Goal: Task Accomplishment & Management: Manage account settings

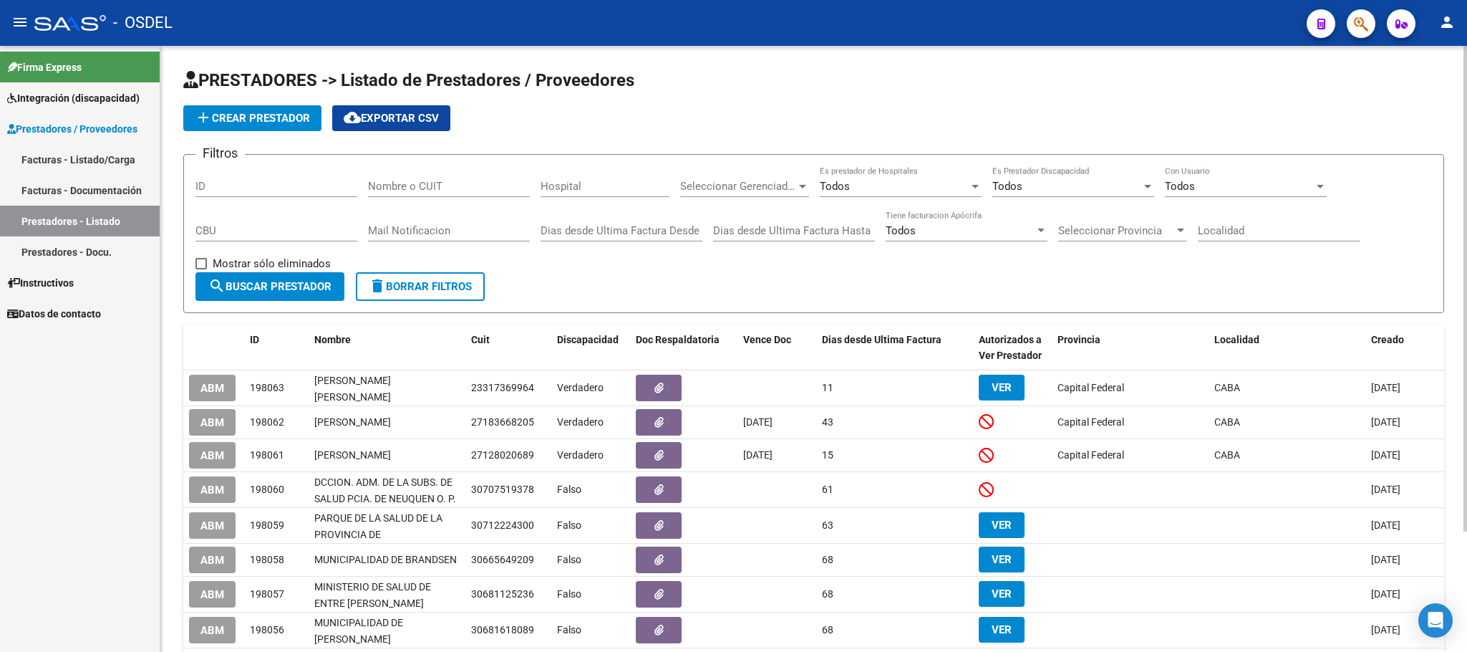
click at [407, 191] on input "Nombre o CUIT" at bounding box center [449, 186] width 162 height 13
paste input "27128020689"
type input "27128020689"
click at [286, 286] on span "search Buscar Prestador" at bounding box center [269, 286] width 123 height 13
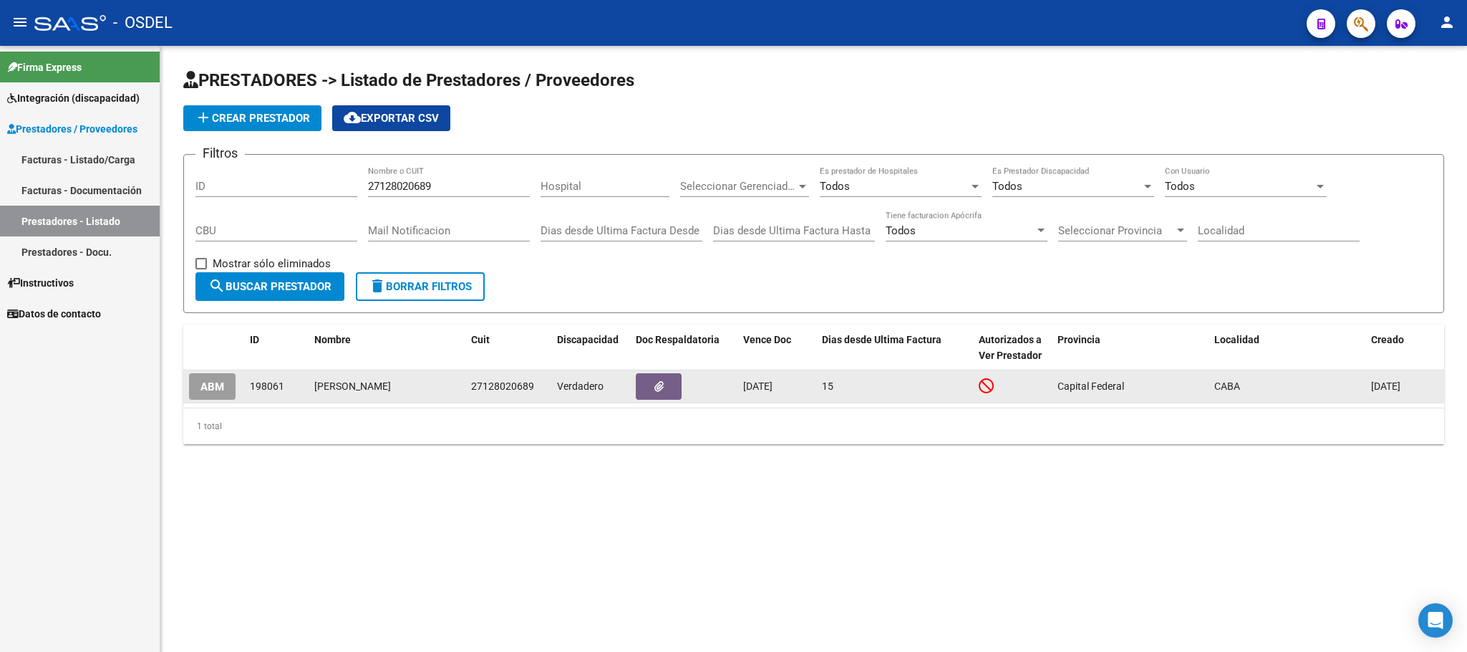
click at [213, 383] on span "ABM" at bounding box center [213, 386] width 24 height 13
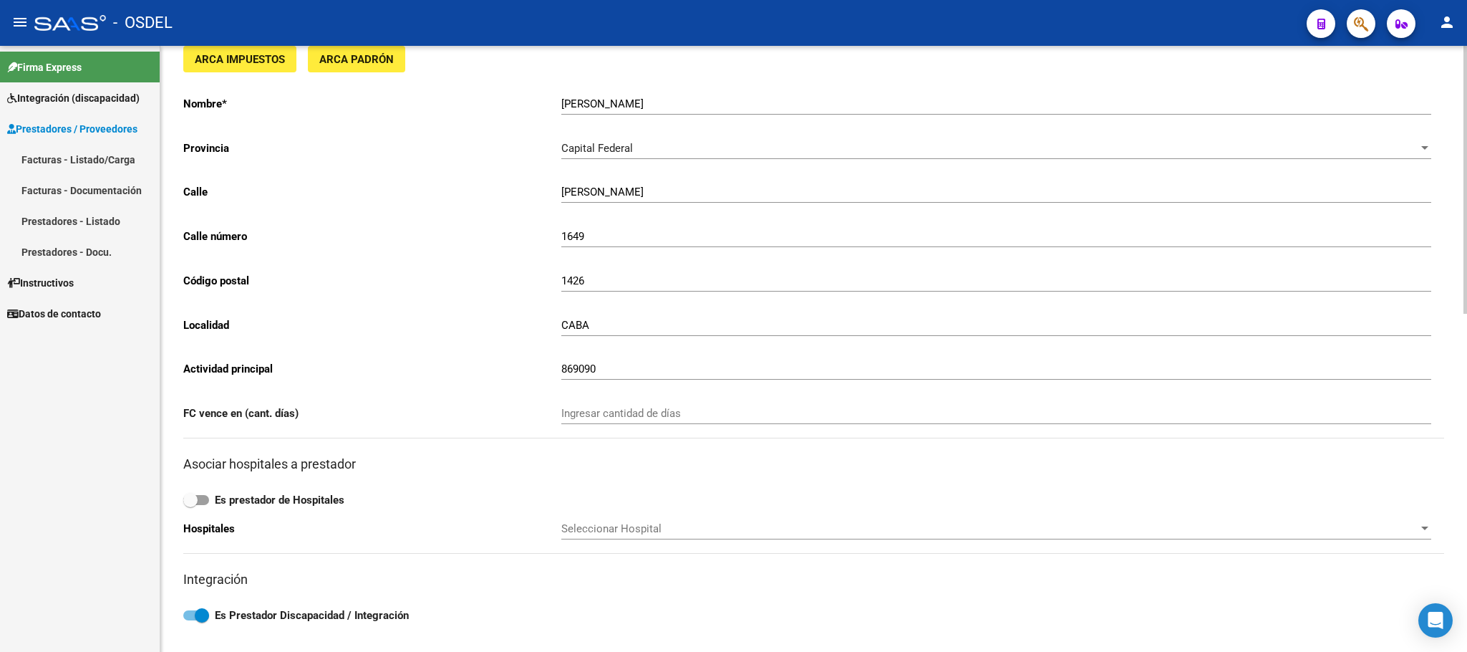
scroll to position [645, 0]
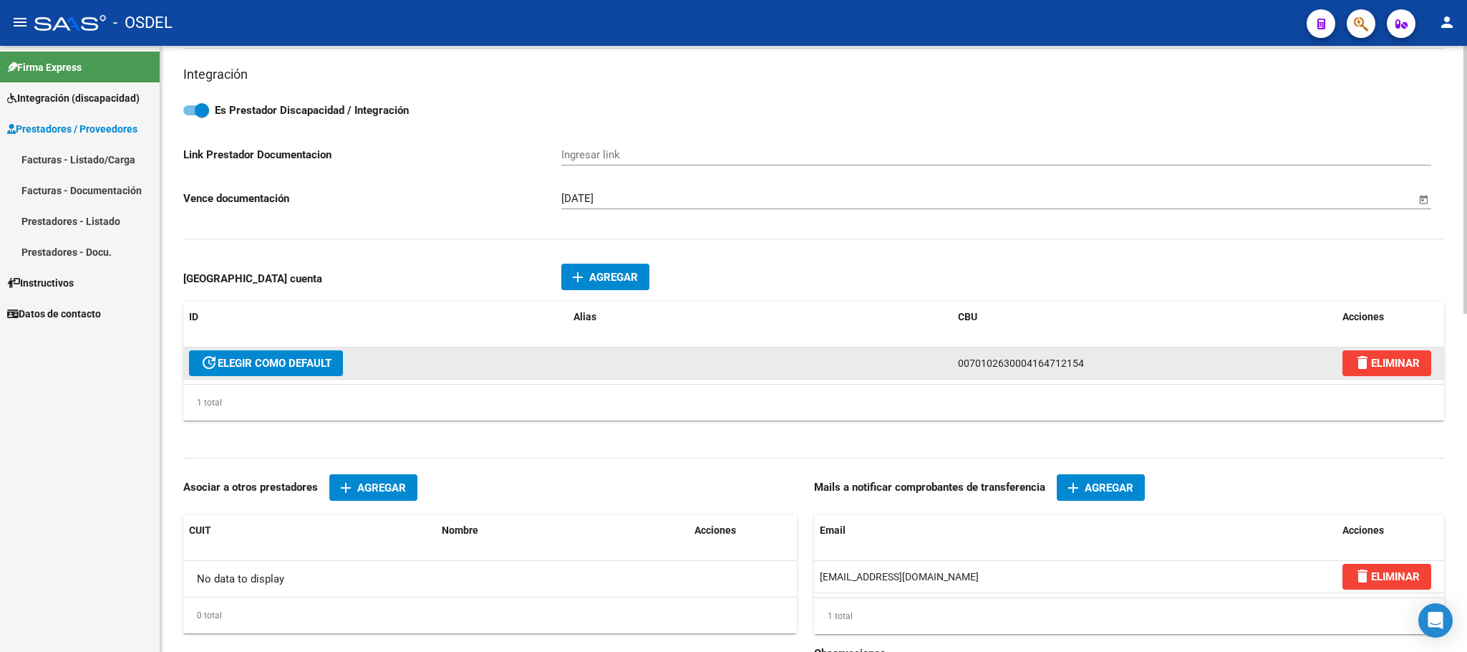
click at [317, 365] on span "update ELEGIR COMO DEFAULT" at bounding box center [266, 363] width 131 height 13
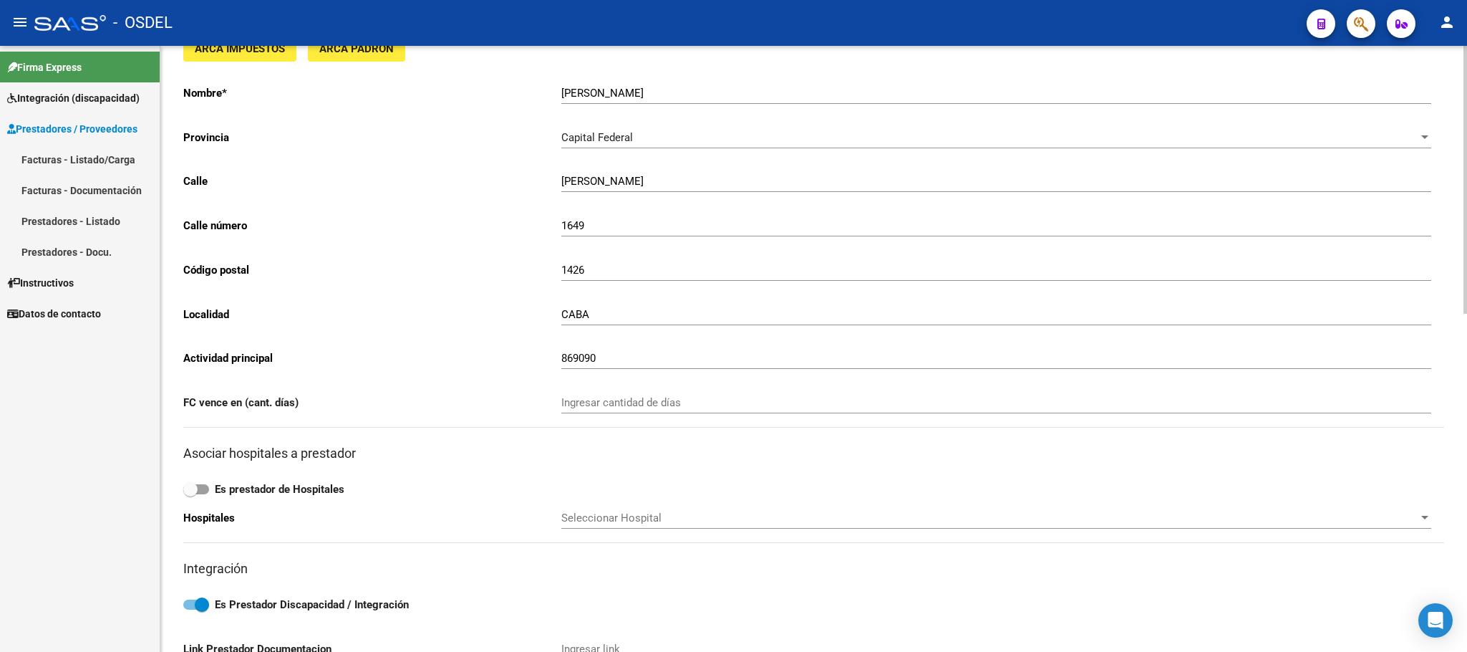
scroll to position [0, 0]
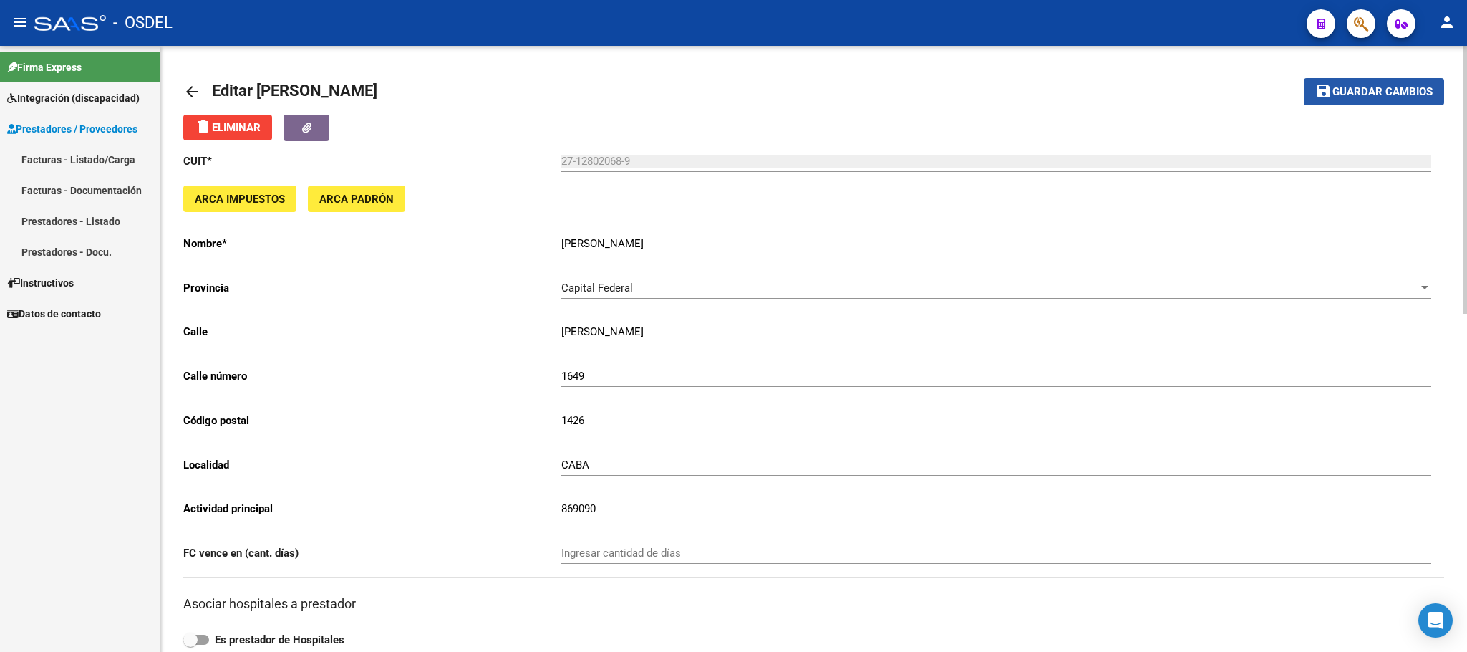
click at [1390, 86] on span "Guardar cambios" at bounding box center [1383, 92] width 100 height 13
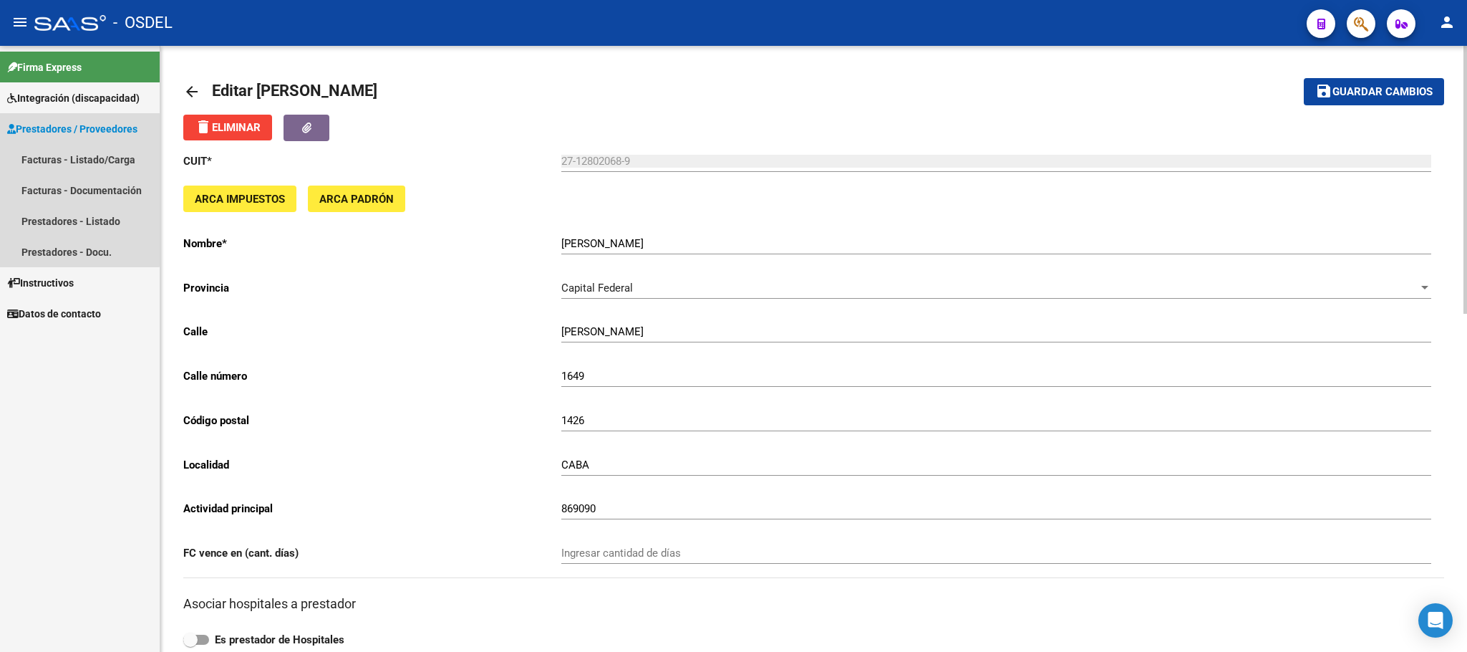
click at [39, 132] on span "Prestadores / Proveedores" at bounding box center [72, 129] width 130 height 16
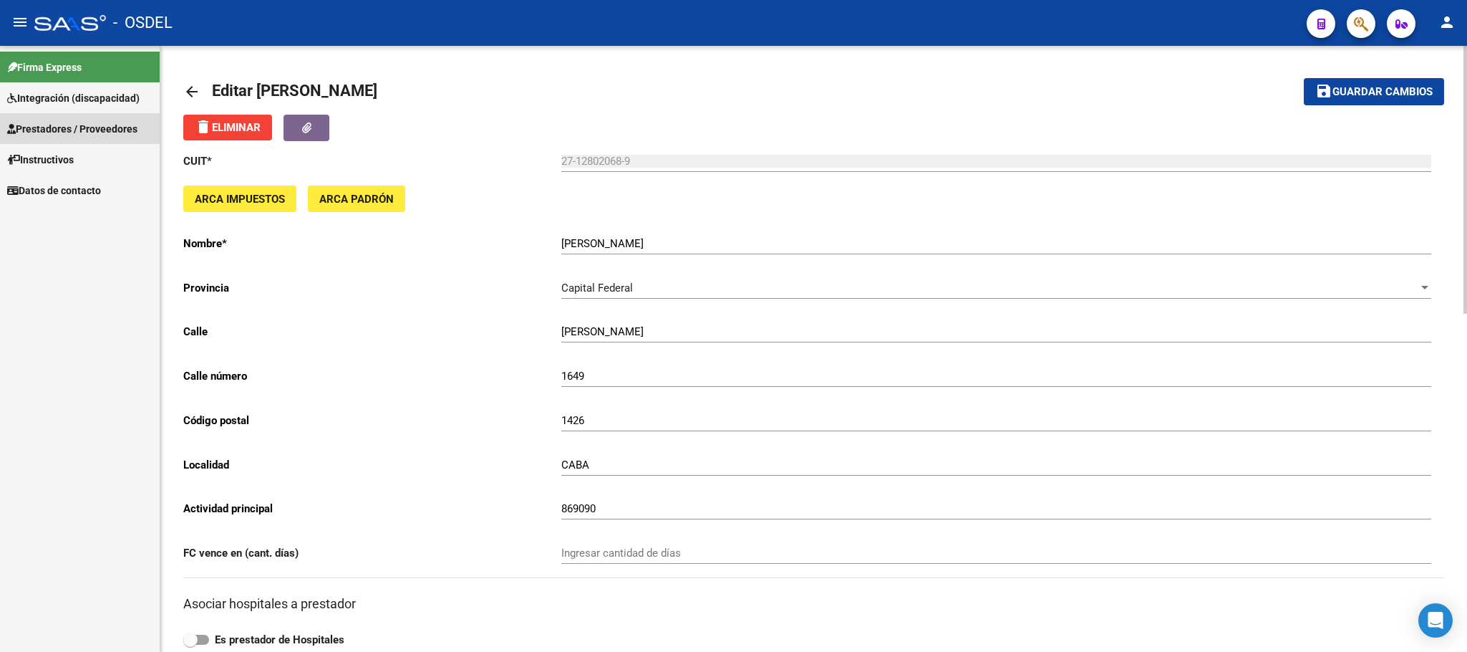
click at [39, 132] on span "Prestadores / Proveedores" at bounding box center [72, 129] width 130 height 16
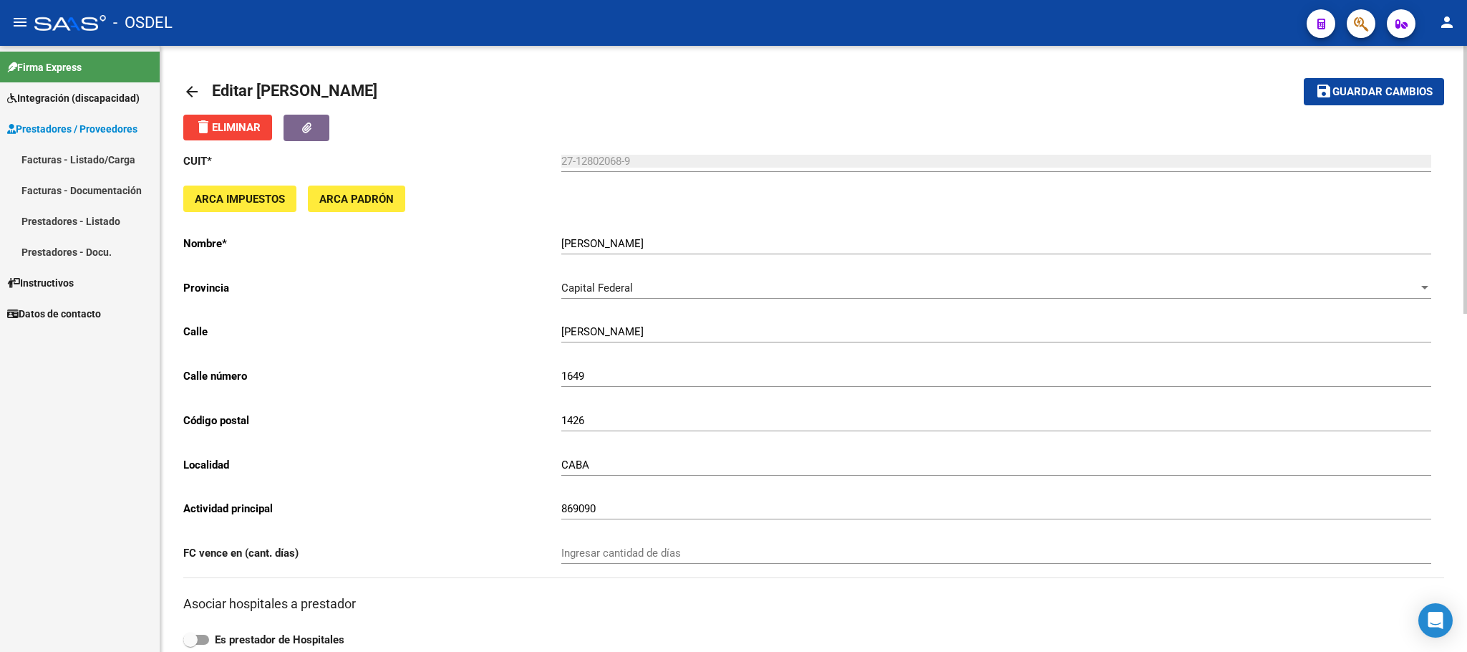
click at [39, 218] on link "Prestadores - Listado" at bounding box center [80, 221] width 160 height 31
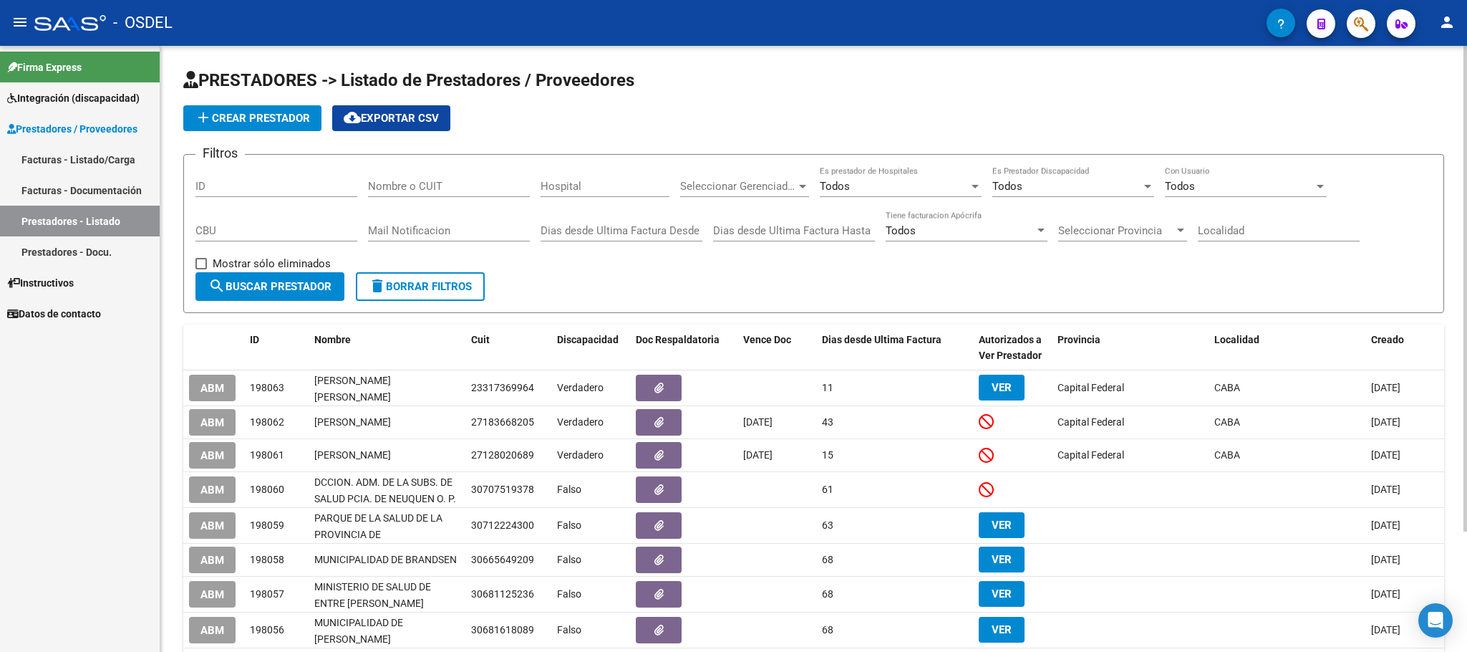
click at [430, 188] on input "Nombre o CUIT" at bounding box center [449, 186] width 162 height 13
paste input "27183668205"
type input "27183668205"
click at [306, 293] on span "search Buscar Prestador" at bounding box center [269, 286] width 123 height 13
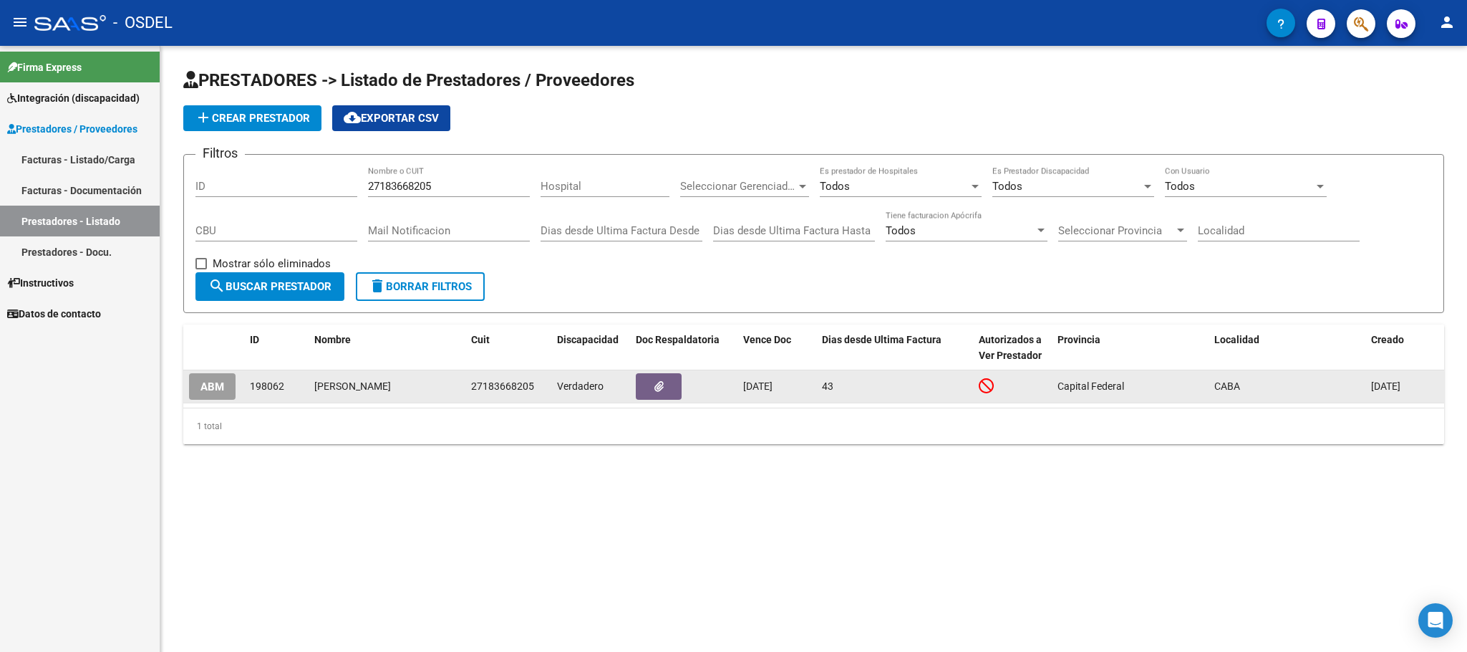
click at [219, 385] on span "ABM" at bounding box center [213, 386] width 24 height 13
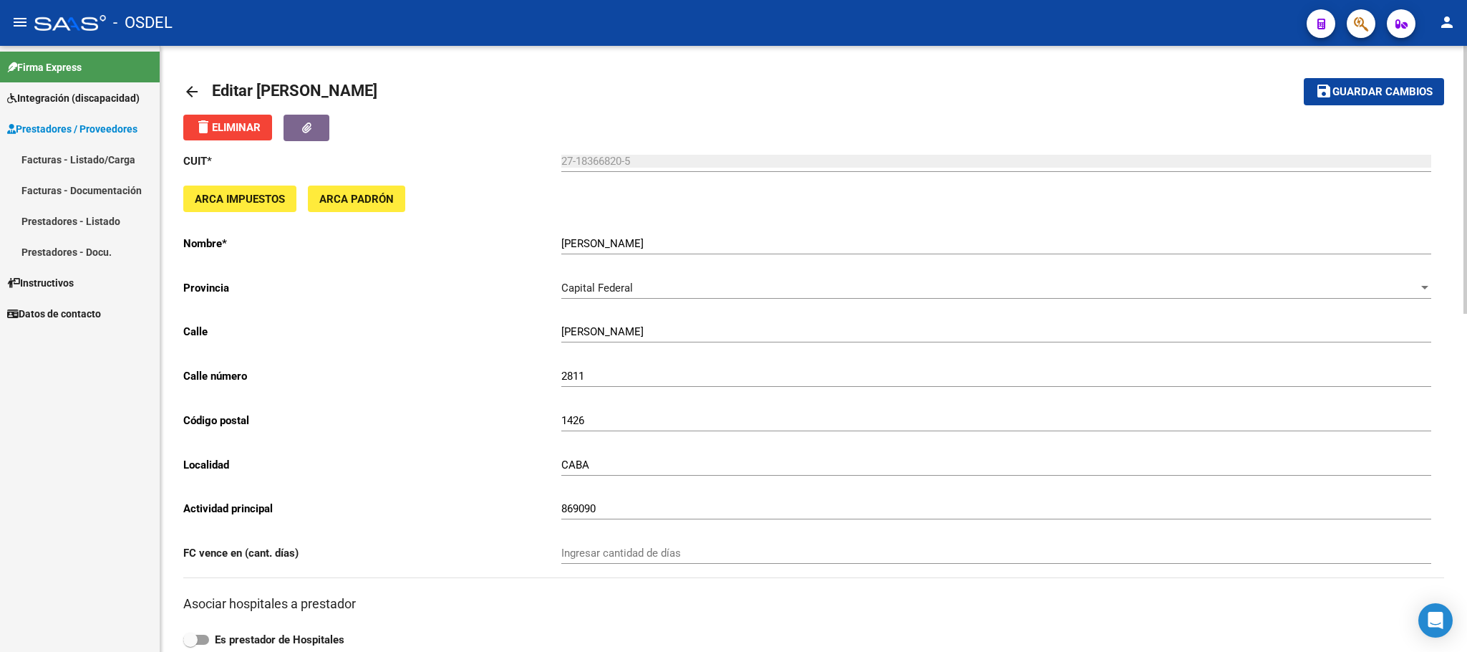
scroll to position [752, 0]
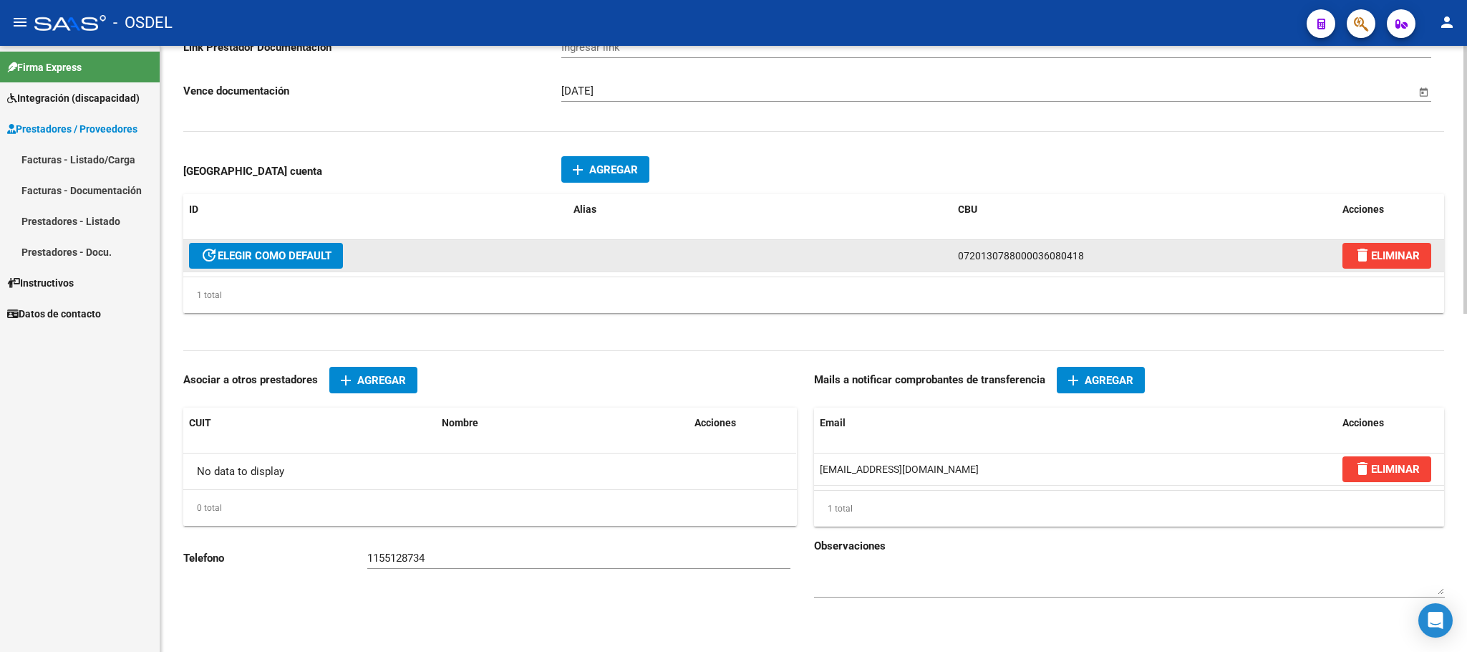
click at [306, 262] on span "update ELEGIR COMO DEFAULT" at bounding box center [266, 255] width 131 height 13
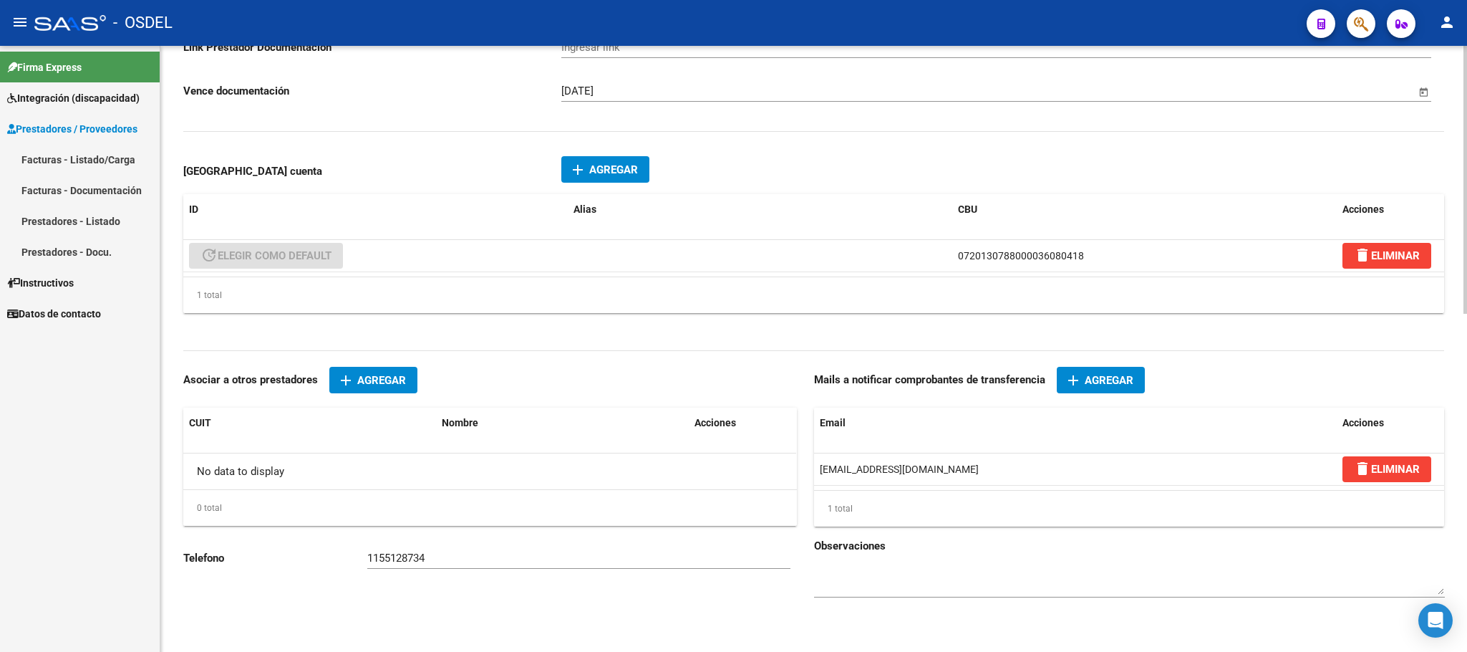
scroll to position [322, 0]
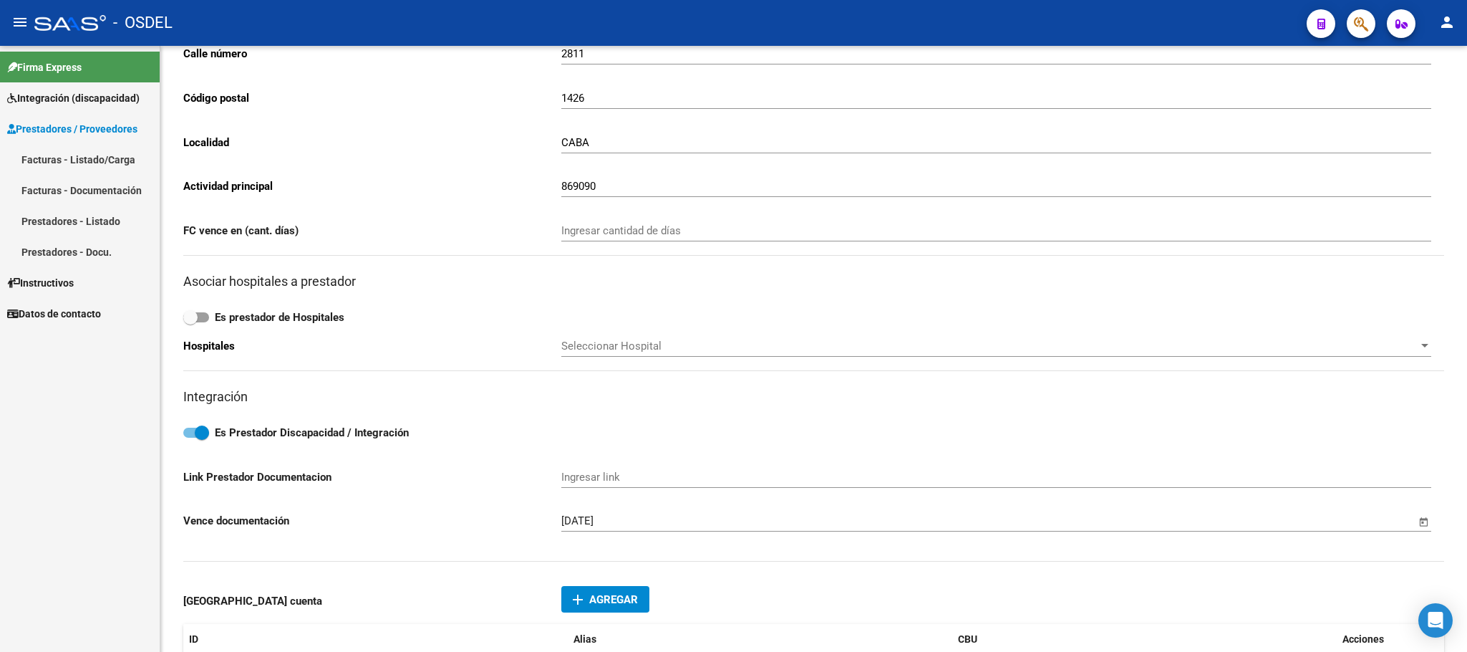
click at [62, 222] on link "Prestadores - Listado" at bounding box center [80, 221] width 160 height 31
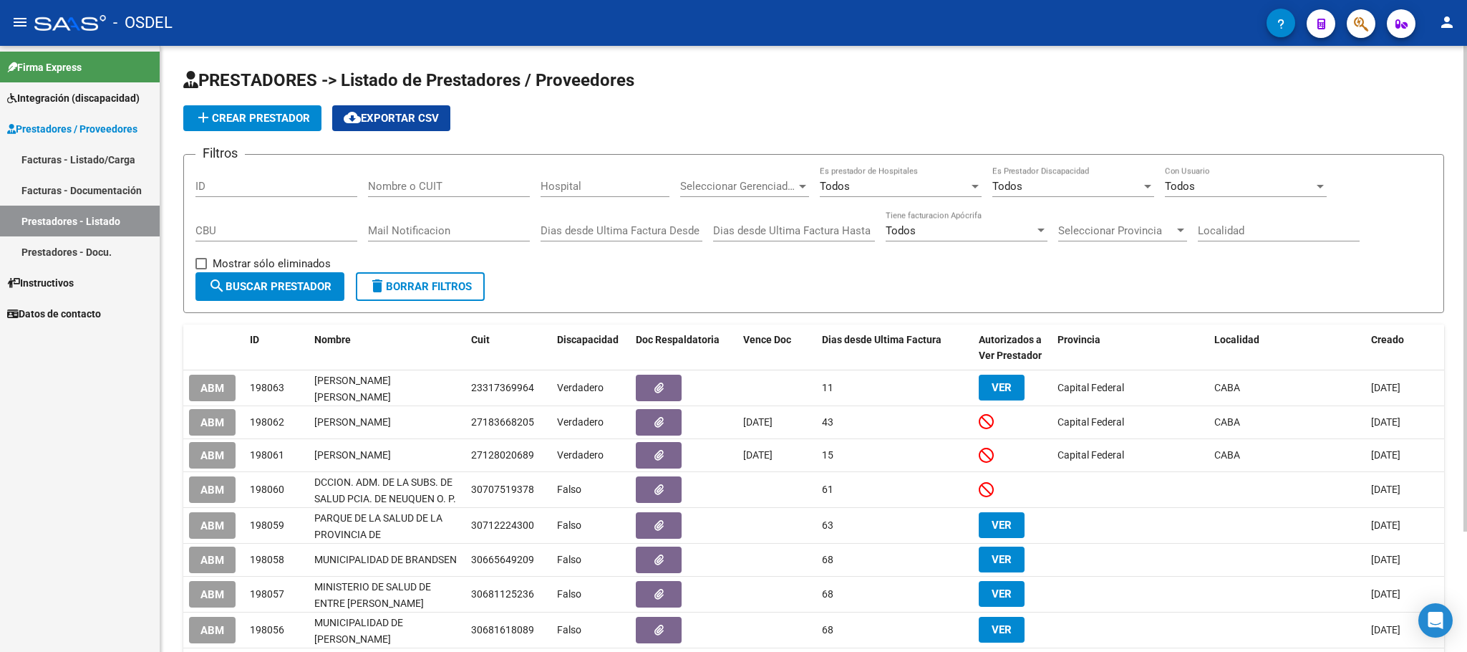
click at [439, 190] on input "Nombre o CUIT" at bounding box center [449, 186] width 162 height 13
paste input "27183668205"
type input "27183668205"
click at [291, 280] on span "search Buscar Prestador" at bounding box center [269, 286] width 123 height 13
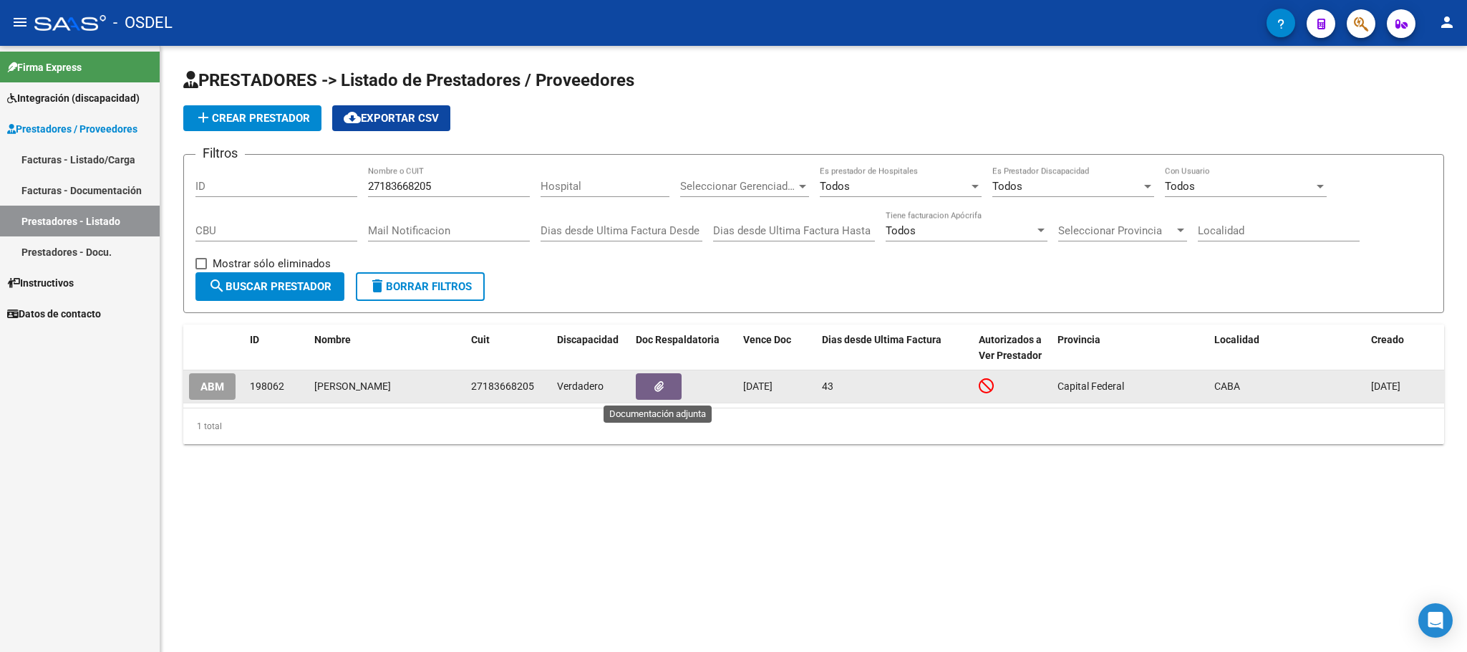
click at [664, 395] on button "button" at bounding box center [659, 386] width 46 height 26
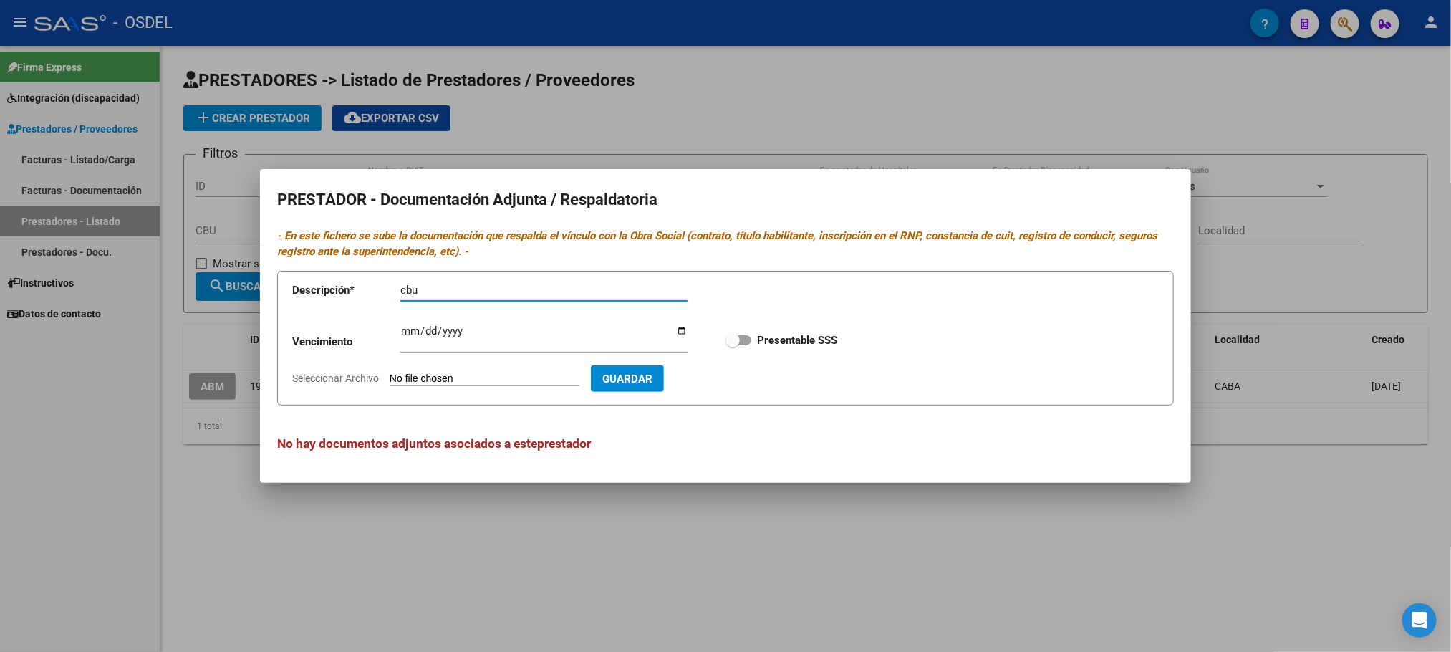
type input "cbu"
click at [452, 380] on input "Seleccionar Archivo" at bounding box center [485, 379] width 190 height 14
drag, startPoint x: 548, startPoint y: 181, endPoint x: 595, endPoint y: 189, distance: 47.9
click at [595, 189] on mat-dialog-container "PRESTADOR - Documentación Adjunta / Respaldatoria - En este fichero se sube la …" at bounding box center [725, 326] width 931 height 314
click at [677, 542] on div at bounding box center [725, 326] width 1451 height 652
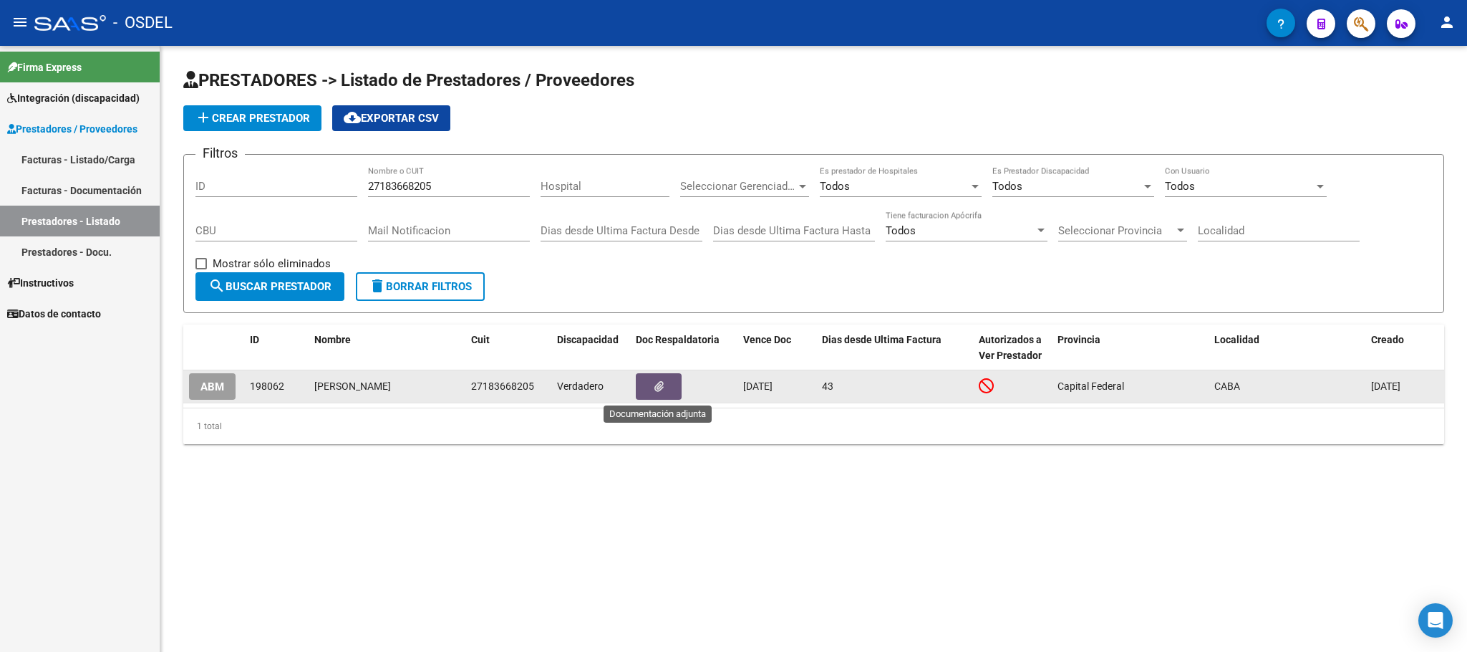
click at [654, 396] on button "button" at bounding box center [659, 386] width 46 height 26
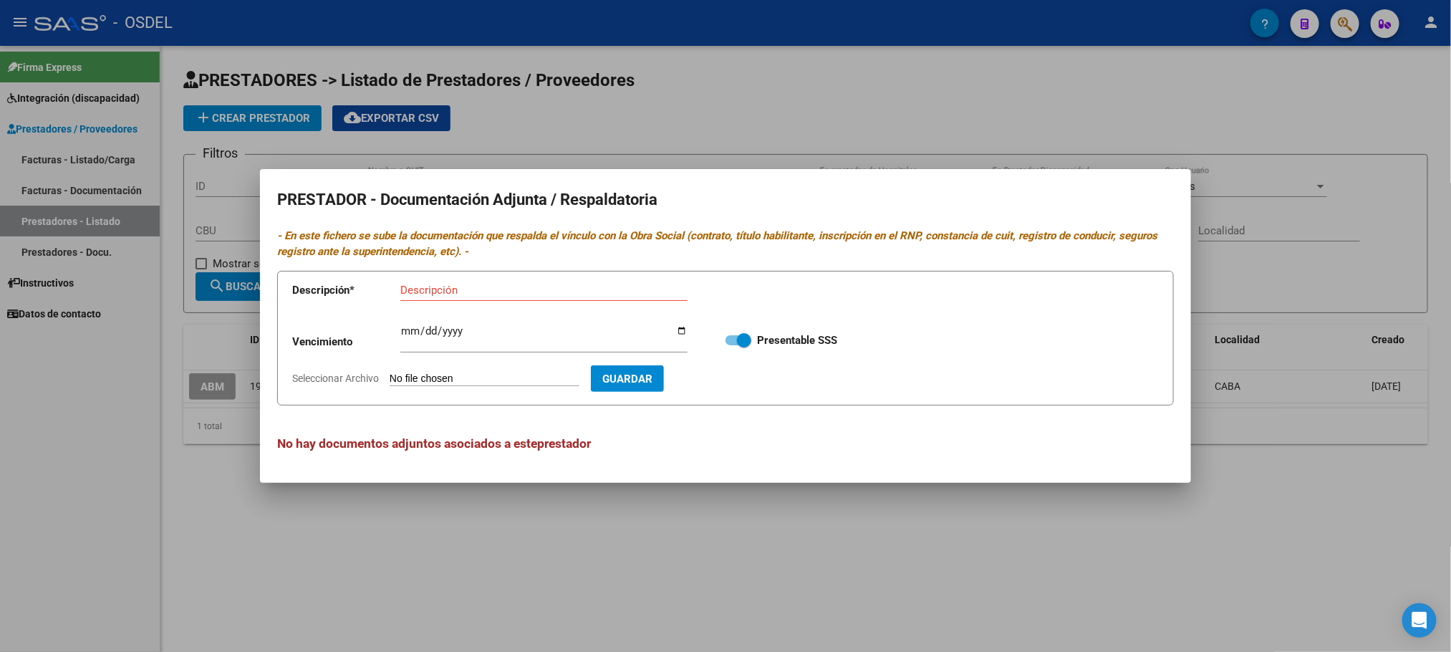
click at [441, 377] on input "Seleccionar Archivo" at bounding box center [485, 379] width 190 height 14
type input "C:\fakepath\CBU-[PERSON_NAME].pdf"
click at [468, 289] on input "Descripción" at bounding box center [543, 290] width 287 height 13
type input "CBU"
click at [728, 342] on span at bounding box center [738, 340] width 26 height 10
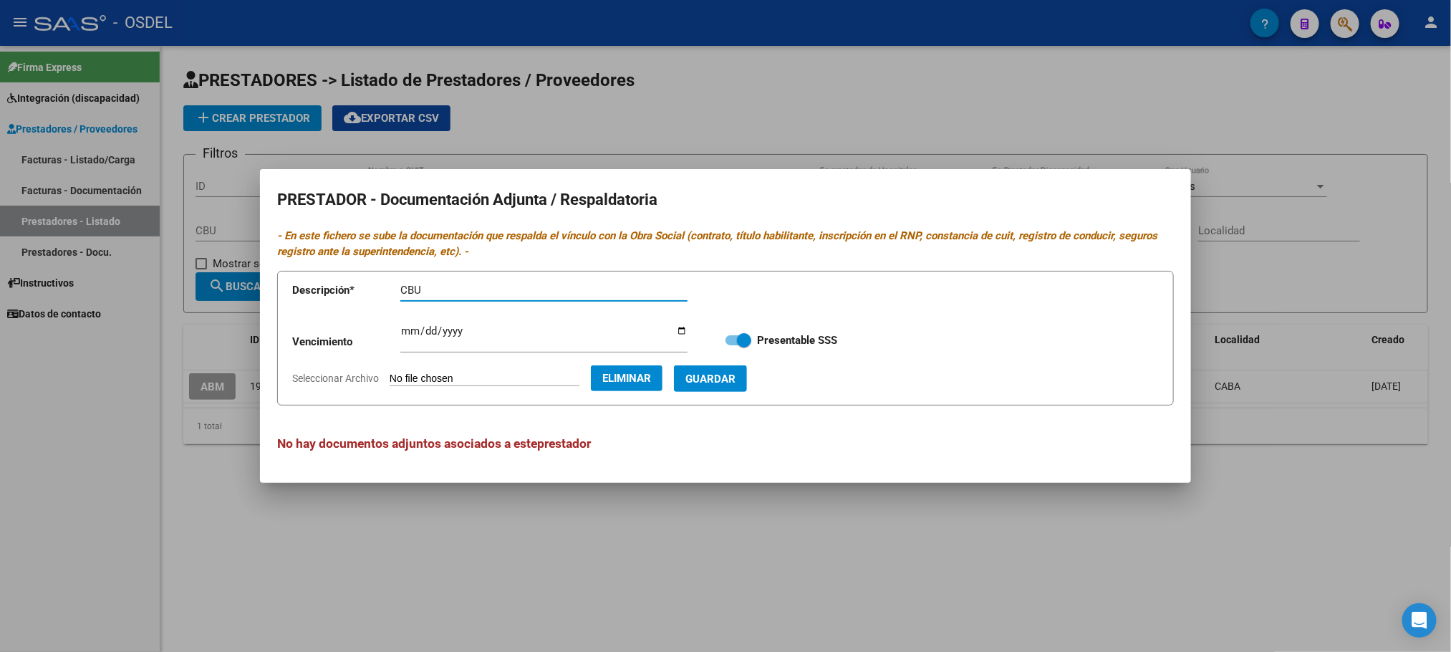
click at [732, 345] on input "Presentable SSS" at bounding box center [732, 345] width 1 height 1
checkbox input "false"
click at [733, 387] on button "Guardar" at bounding box center [710, 378] width 73 height 26
checkbox input "true"
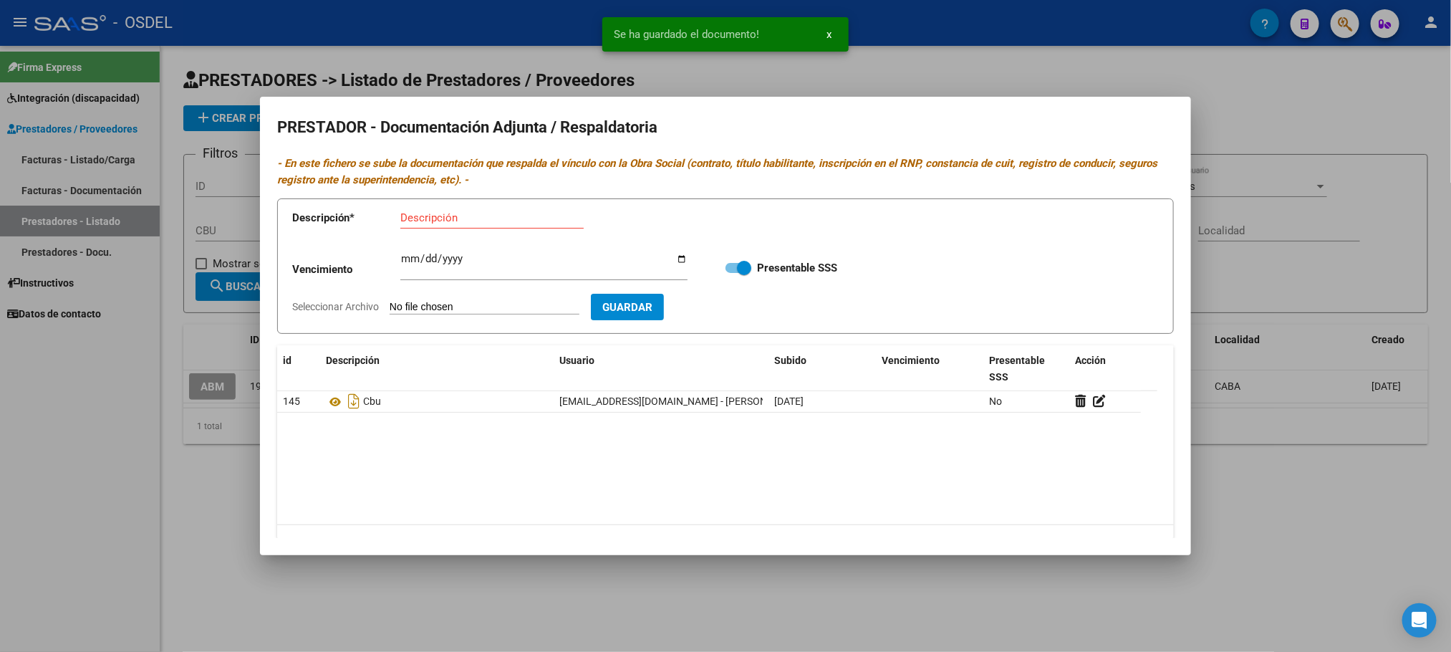
click at [1258, 104] on div at bounding box center [725, 326] width 1451 height 652
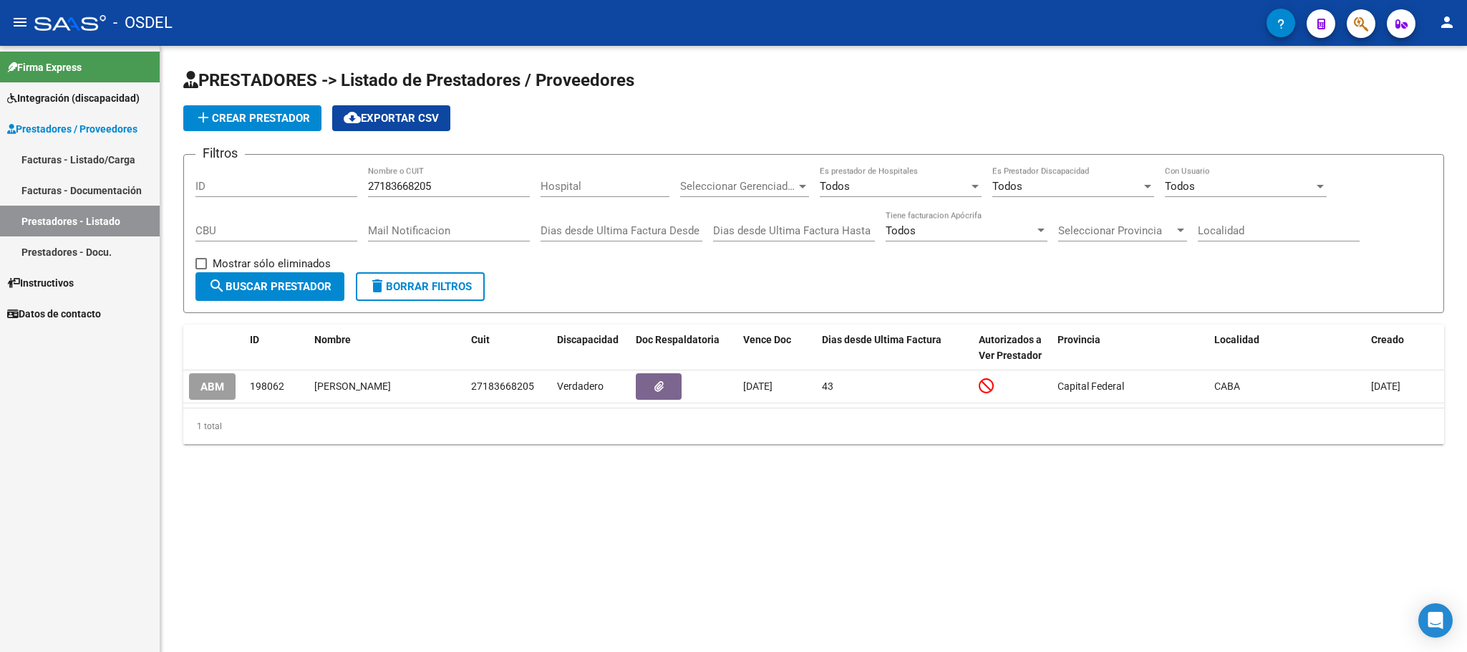
click at [584, 123] on div "add Crear Prestador cloud_download Exportar CSV" at bounding box center [813, 118] width 1261 height 26
click at [105, 224] on link "Prestadores - Listado" at bounding box center [80, 221] width 160 height 31
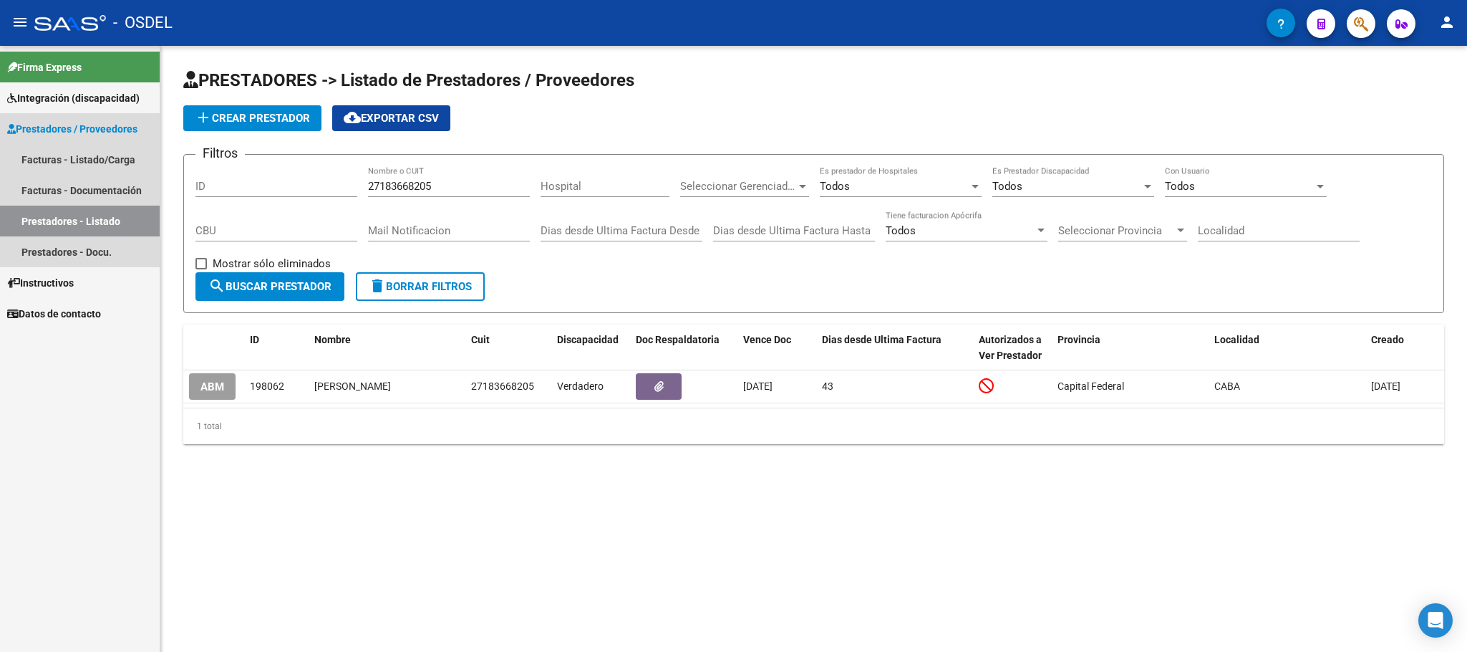
click at [79, 222] on link "Prestadores - Listado" at bounding box center [80, 221] width 160 height 31
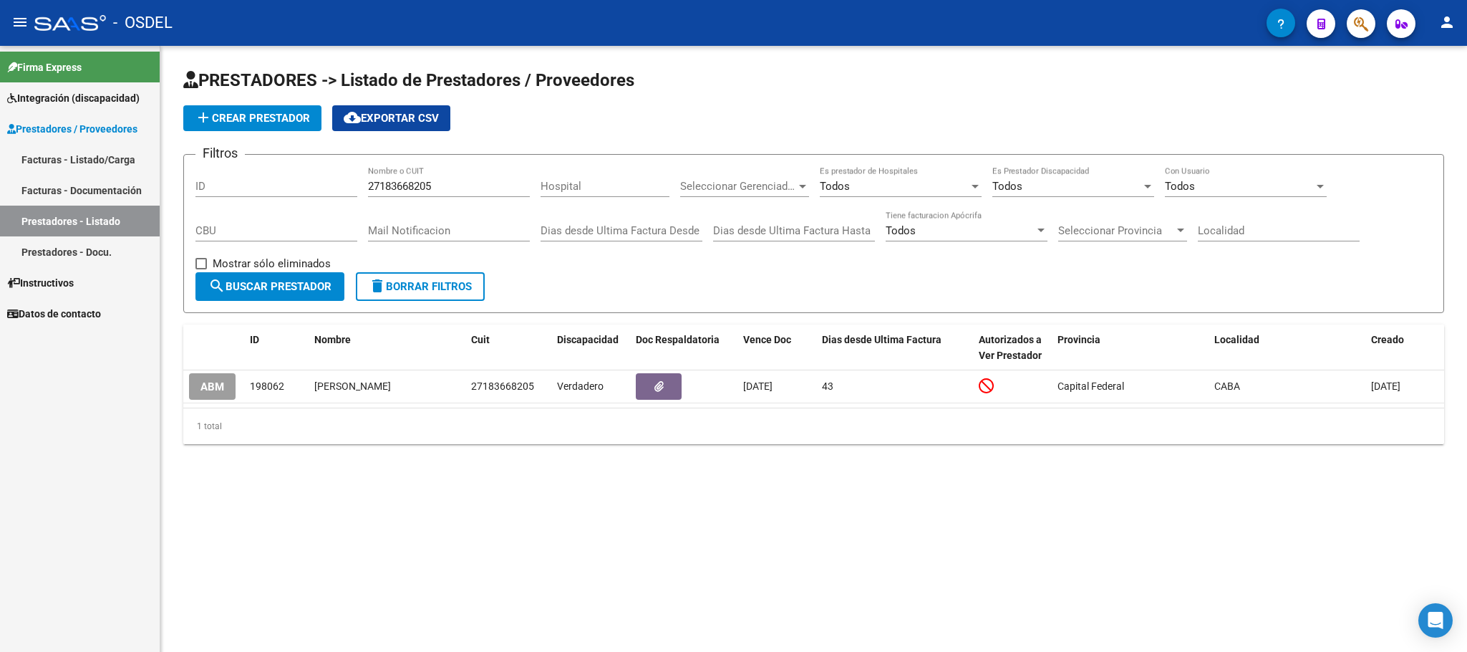
click at [641, 122] on div "add Crear Prestador cloud_download Exportar CSV" at bounding box center [813, 118] width 1261 height 26
click at [37, 173] on link "Facturas - Listado/Carga" at bounding box center [80, 159] width 160 height 31
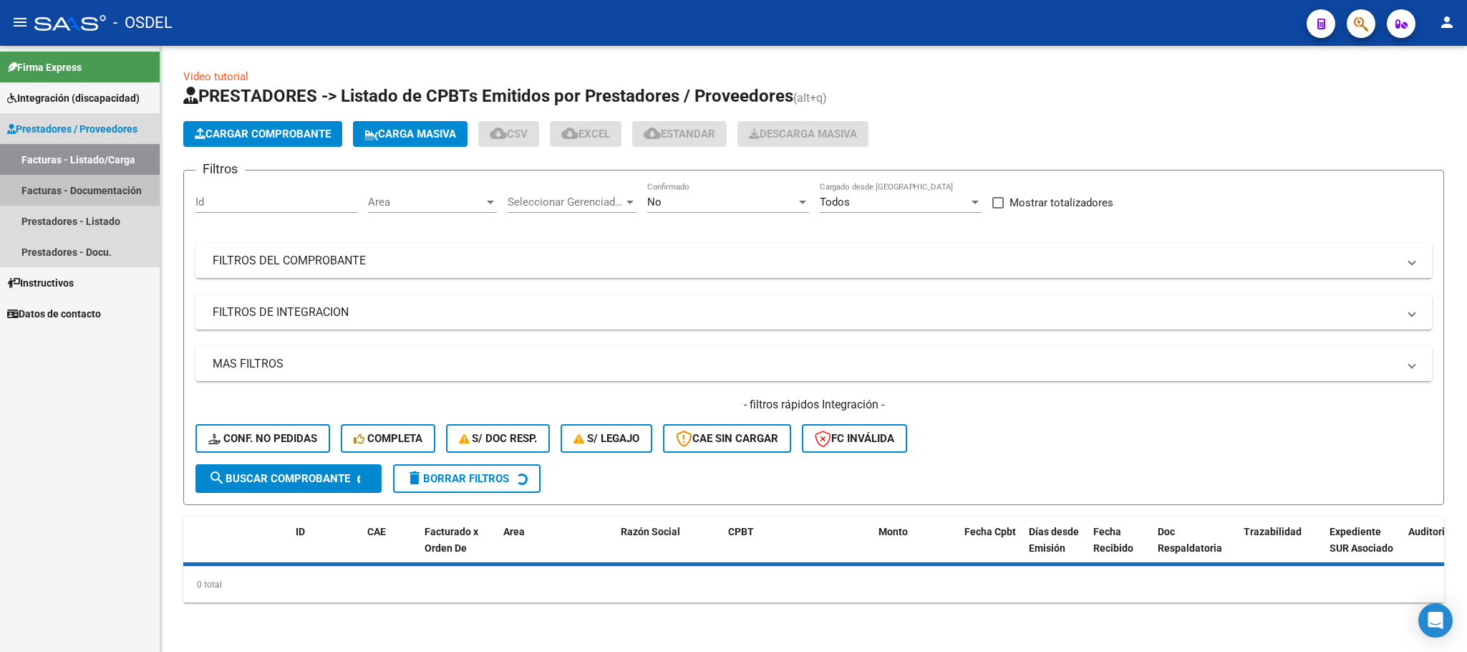
click at [37, 191] on link "Facturas - Documentación" at bounding box center [80, 190] width 160 height 31
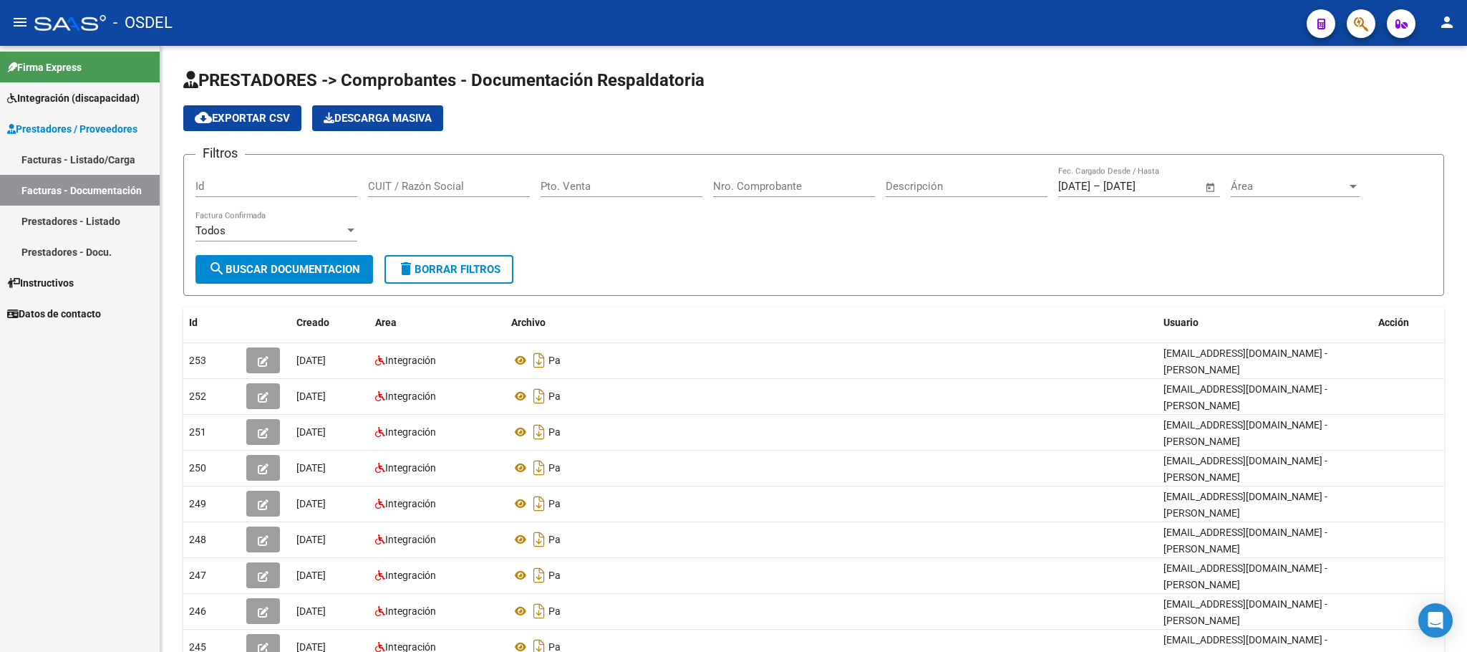
click at [43, 220] on link "Prestadores - Listado" at bounding box center [80, 221] width 160 height 31
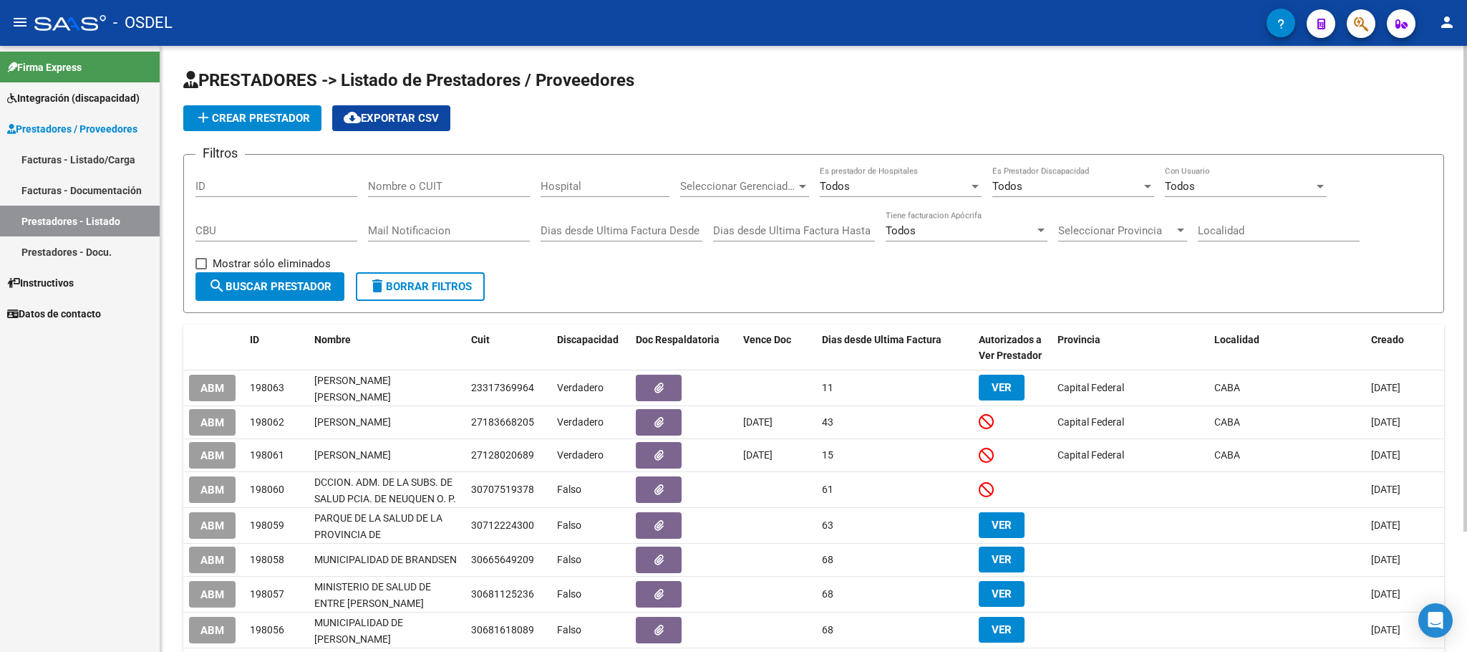
click at [395, 190] on input "Nombre o CUIT" at bounding box center [449, 186] width 162 height 13
paste input "27128020689"
type input "27128020689"
click at [301, 284] on span "search Buscar Prestador" at bounding box center [269, 286] width 123 height 13
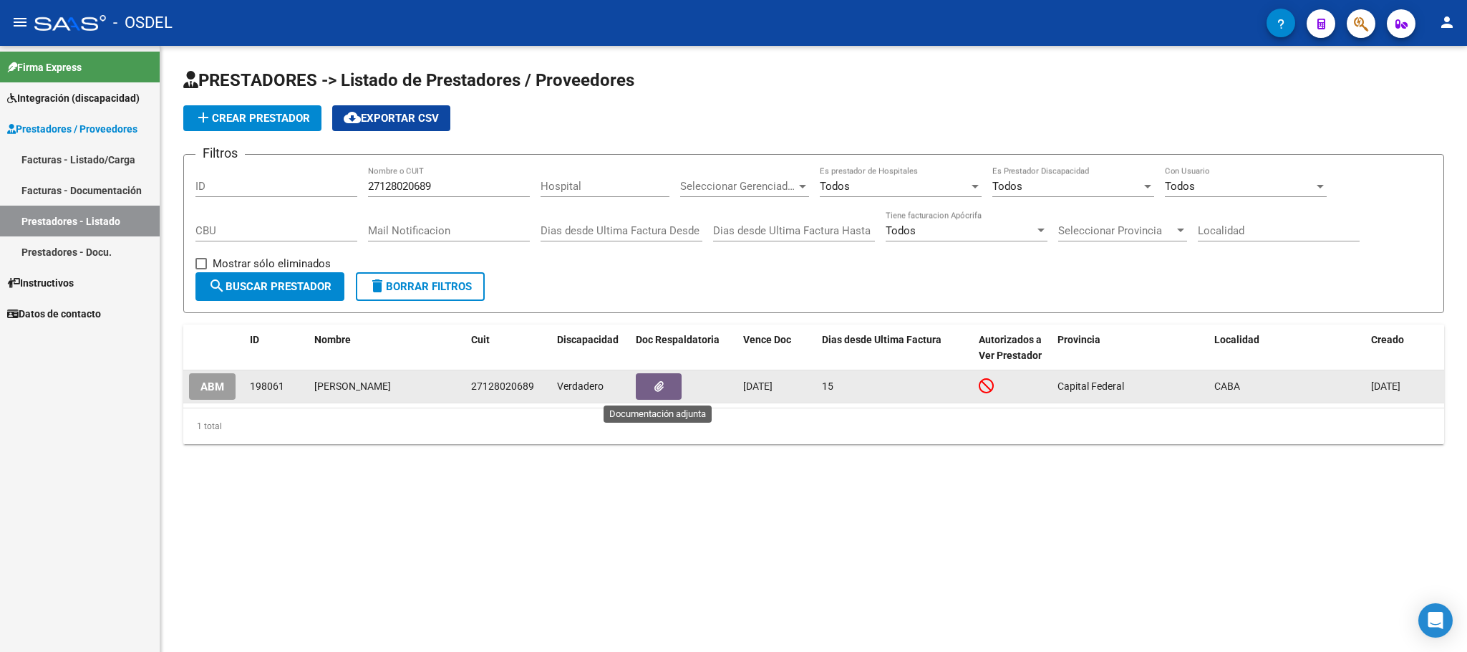
click at [664, 394] on button "button" at bounding box center [659, 386] width 46 height 26
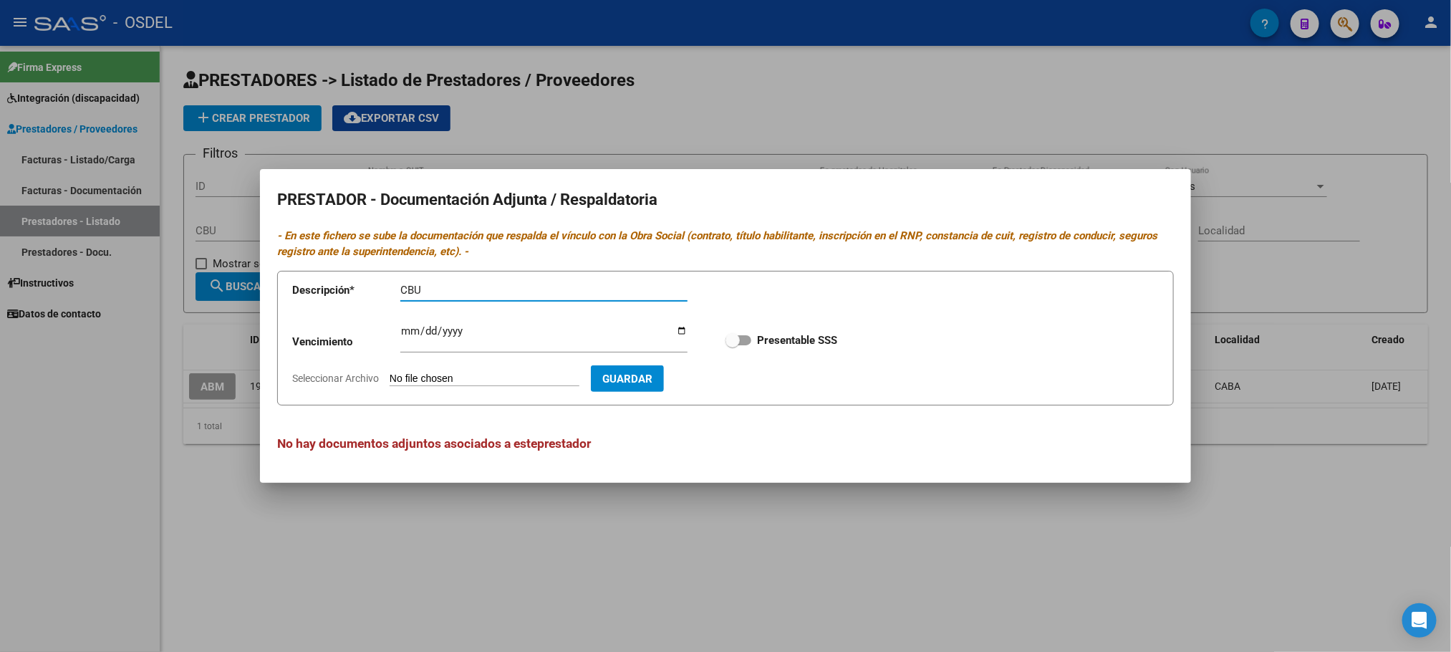
type input "CBU"
click at [448, 379] on input "Seleccionar Archivo" at bounding box center [485, 379] width 190 height 14
type input "C:\fakepath\CBU-[PERSON_NAME].pdf"
click at [735, 375] on span "Guardar" at bounding box center [710, 378] width 50 height 13
checkbox input "true"
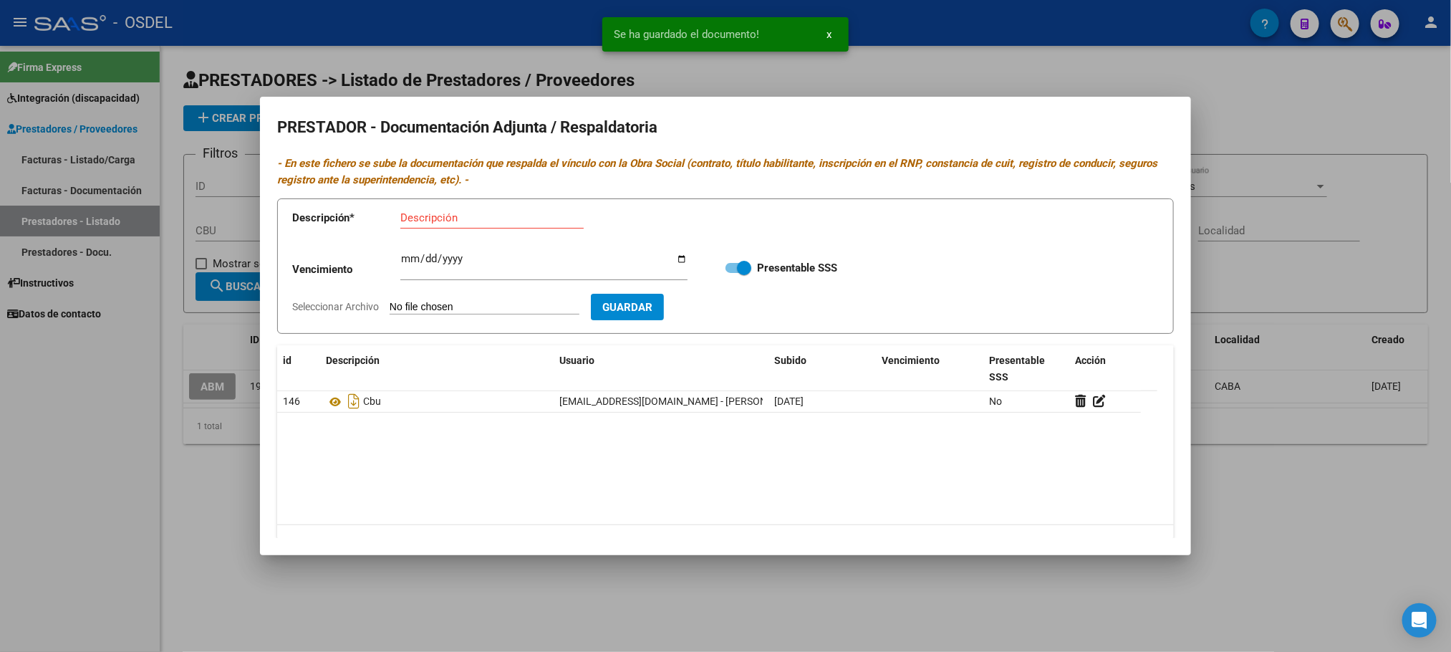
click at [1253, 114] on div at bounding box center [725, 326] width 1451 height 652
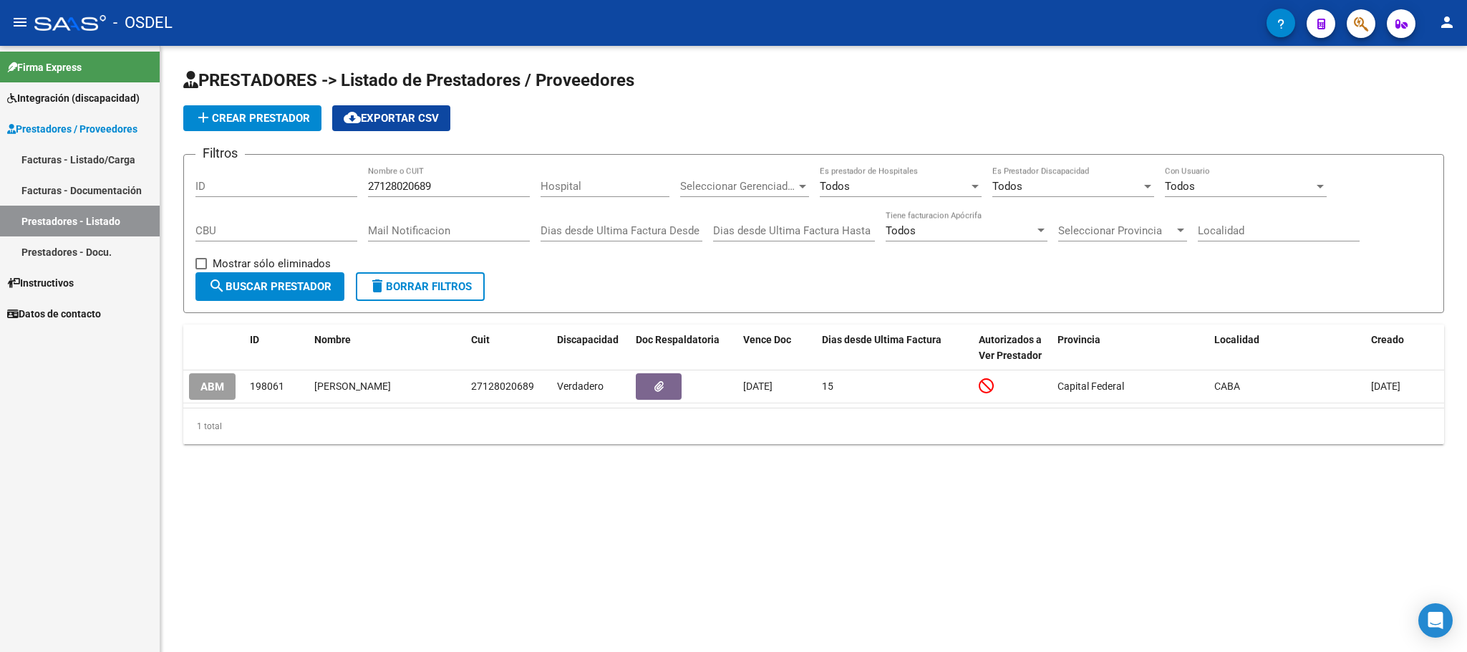
click at [58, 220] on link "Prestadores - Listado" at bounding box center [80, 221] width 160 height 31
click at [16, 88] on link "Integración (discapacidad)" at bounding box center [80, 97] width 160 height 31
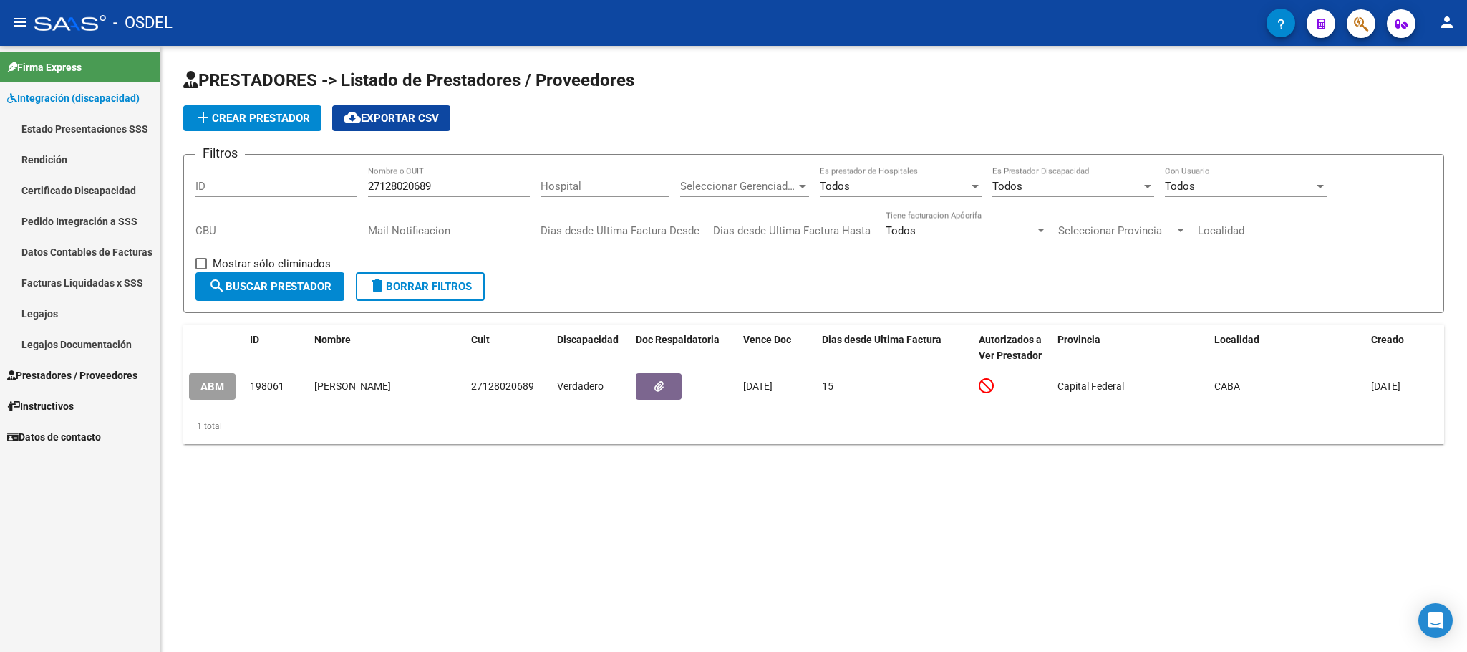
click at [97, 110] on link "Integración (discapacidad)" at bounding box center [80, 97] width 160 height 31
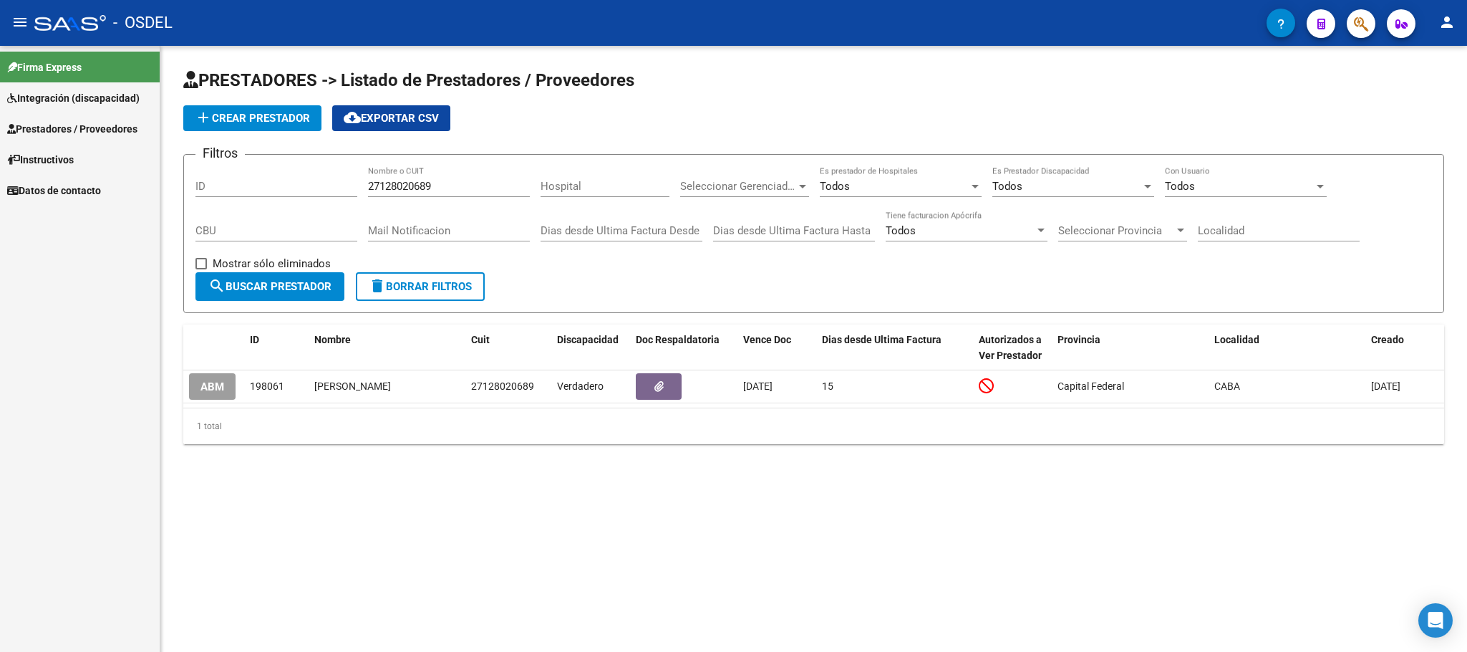
click at [76, 101] on span "Integración (discapacidad)" at bounding box center [73, 98] width 132 height 16
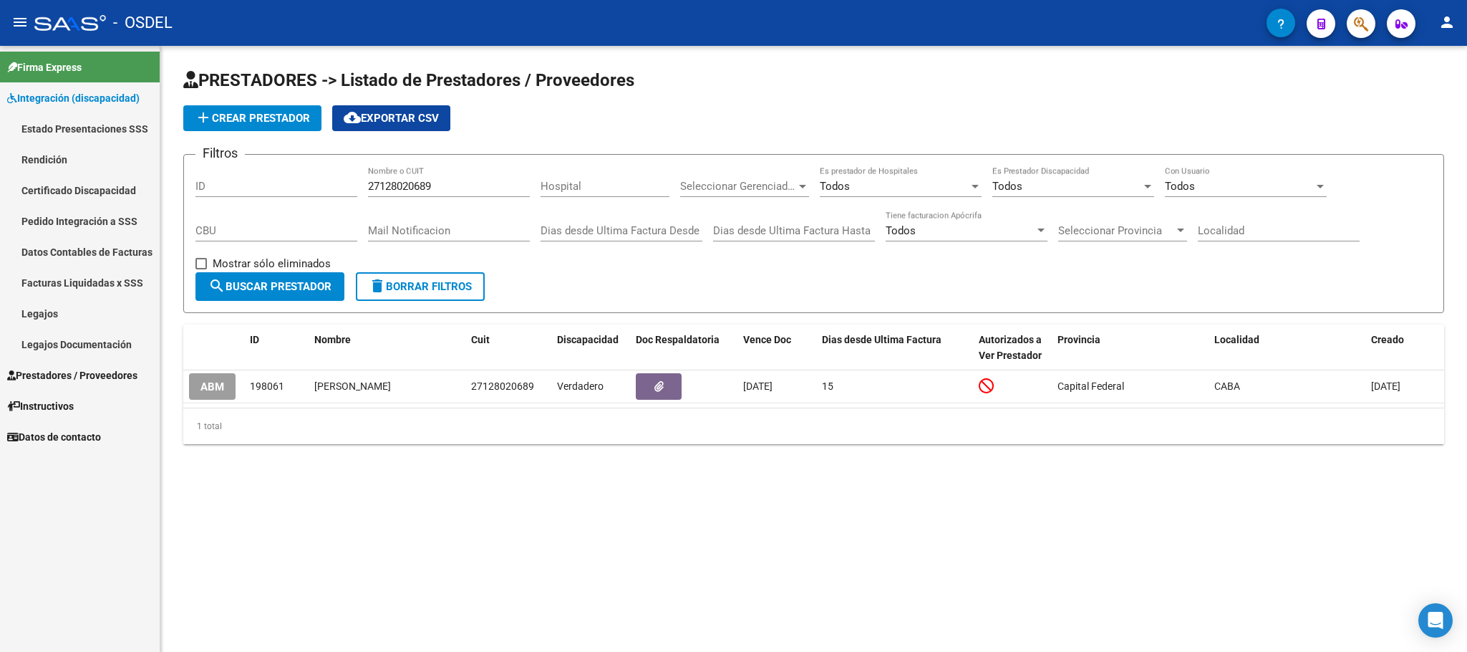
click at [851, 99] on app-list-header "PRESTADORES -> Listado de Prestadores / Proveedores add Crear Prestador cloud_d…" at bounding box center [813, 191] width 1261 height 244
click at [1452, 26] on mat-icon "person" at bounding box center [1447, 22] width 17 height 17
click at [1423, 88] on button "exit_to_app Salir" at bounding box center [1417, 94] width 87 height 34
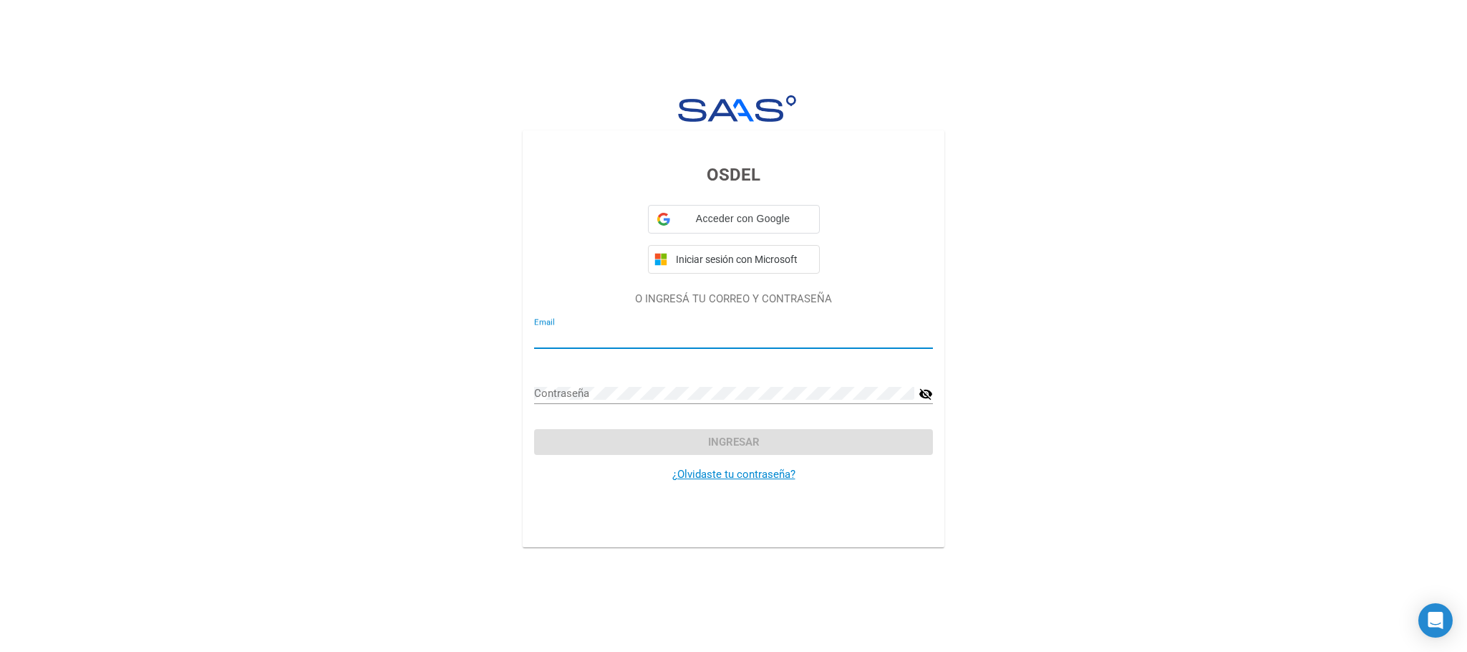
type input "[EMAIL_ADDRESS][DOMAIN_NAME]"
